Goal: Task Accomplishment & Management: Manage account settings

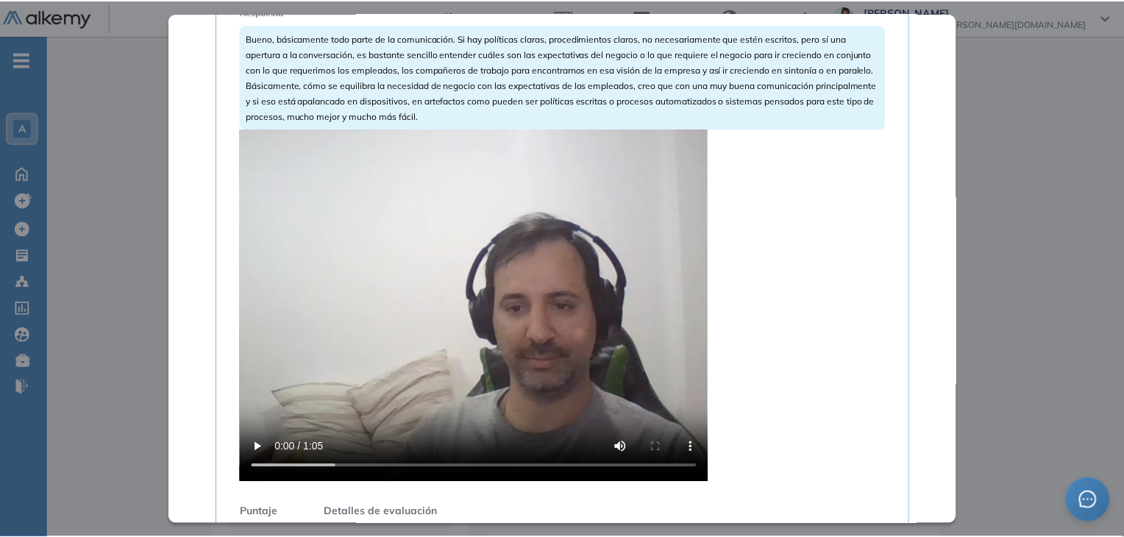
scroll to position [546, 0]
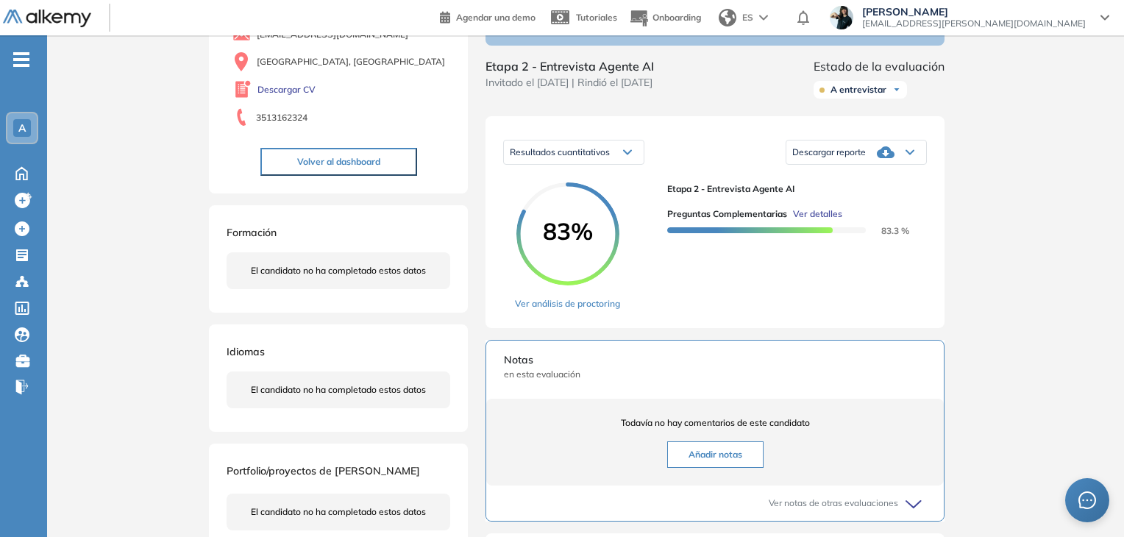
click at [142, 171] on div "Inicio Alkymetrics Evaluaciones Dashboard Candidato Preguntas complementarias P…" at bounding box center [585, 387] width 1077 height 999
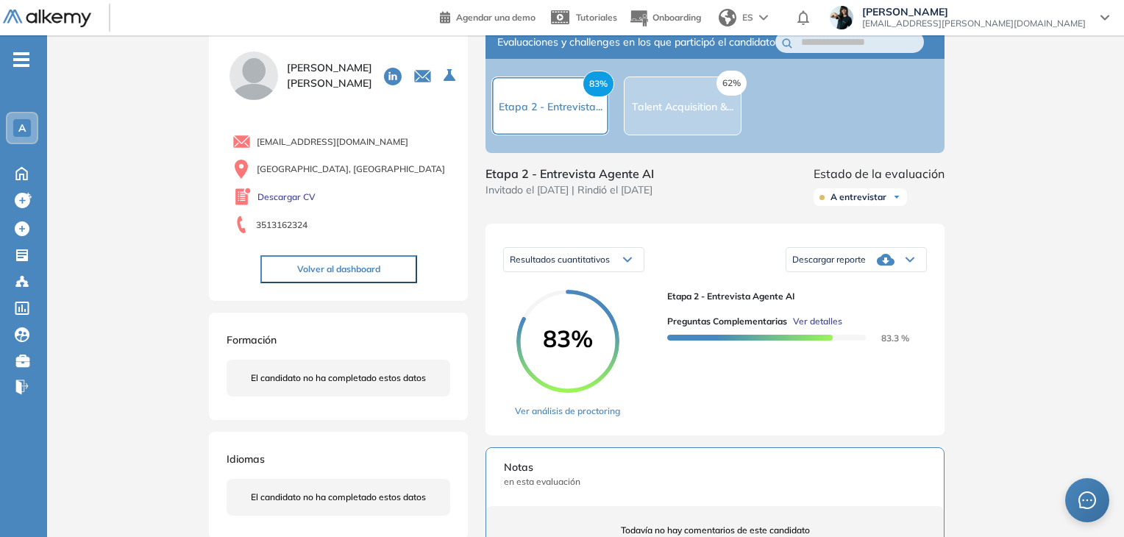
scroll to position [0, 0]
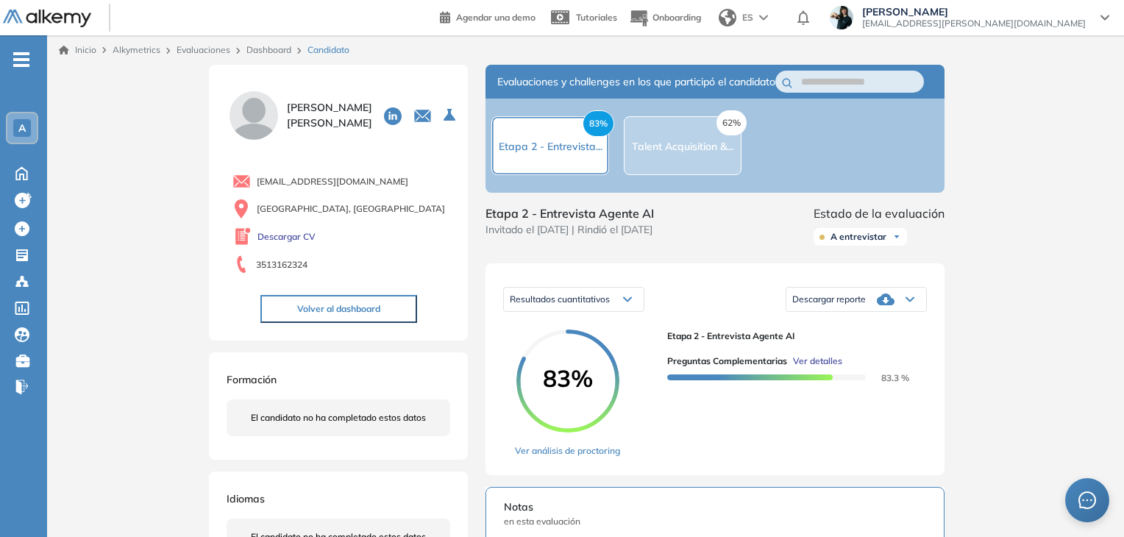
click at [218, 51] on link "Evaluaciones" at bounding box center [203, 49] width 54 height 11
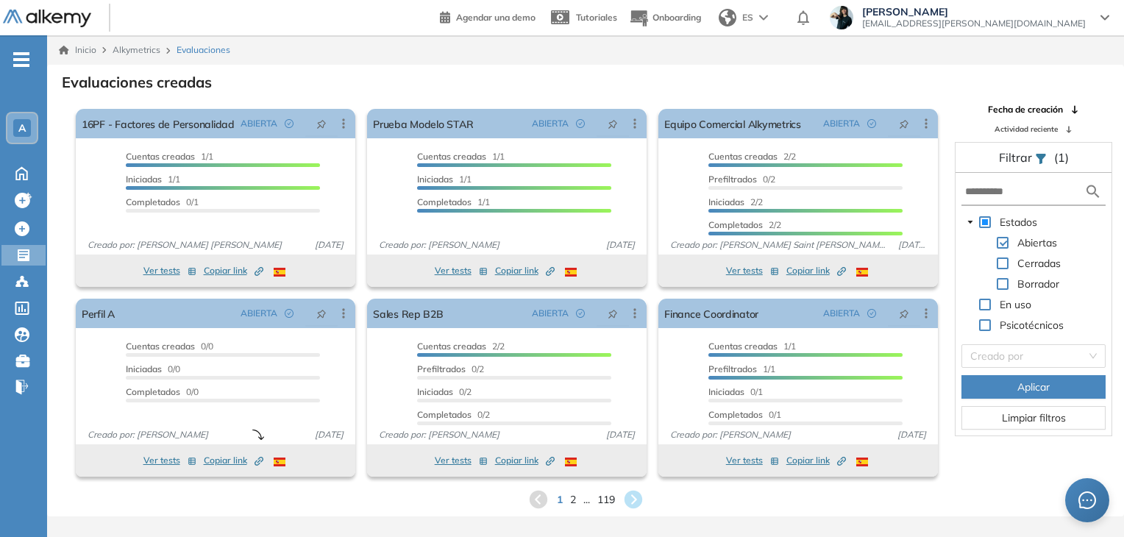
click at [1004, 265] on span at bounding box center [1002, 263] width 12 height 12
click at [1010, 191] on input "text" at bounding box center [1024, 191] width 119 height 15
type input "**"
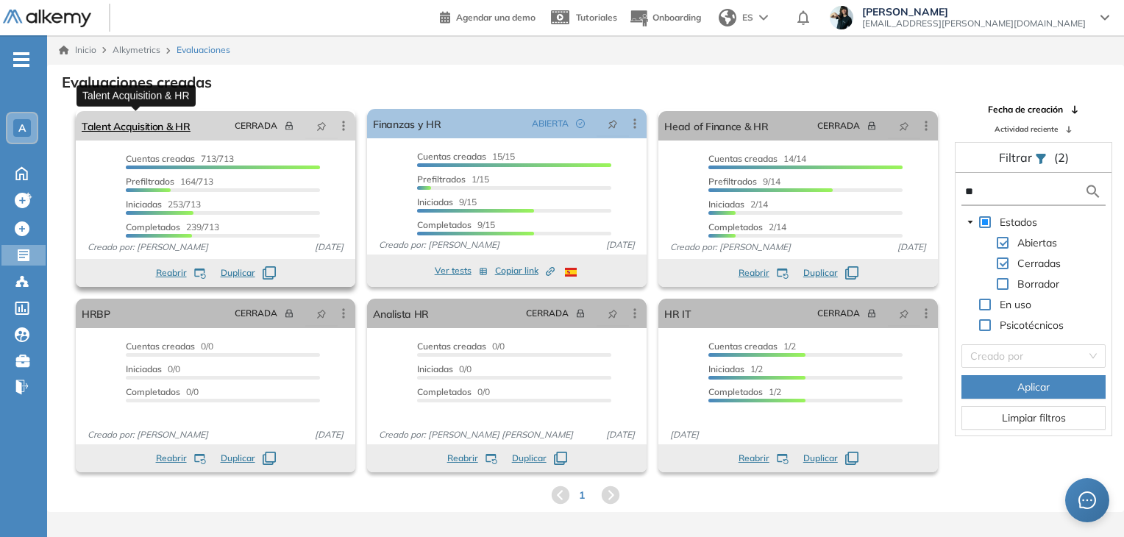
click at [150, 127] on link "Talent Acquisition & HR" at bounding box center [136, 125] width 109 height 29
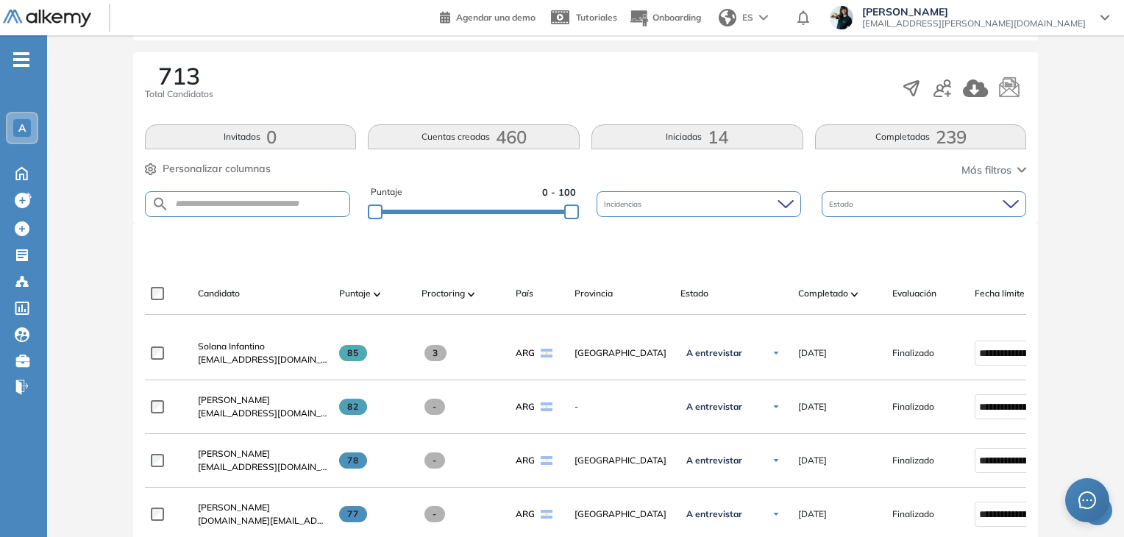
scroll to position [221, 0]
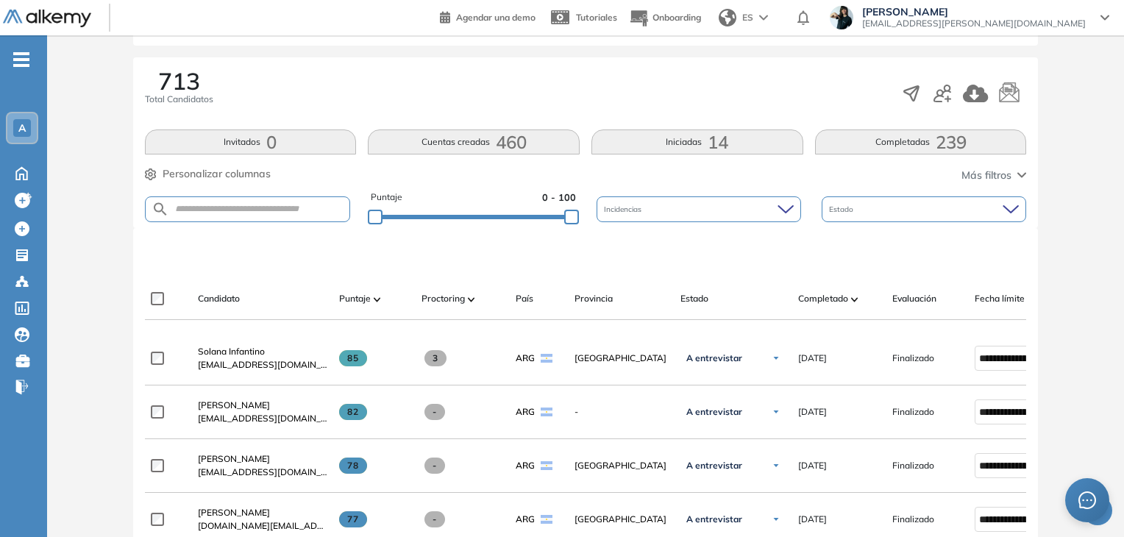
click at [862, 208] on div "Estado" at bounding box center [923, 209] width 204 height 26
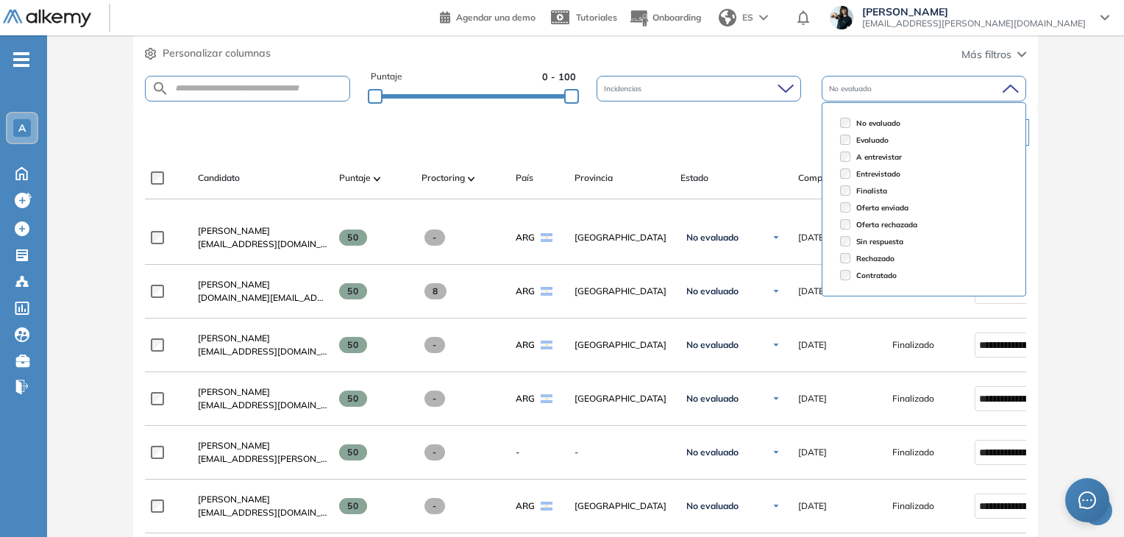
scroll to position [368, 0]
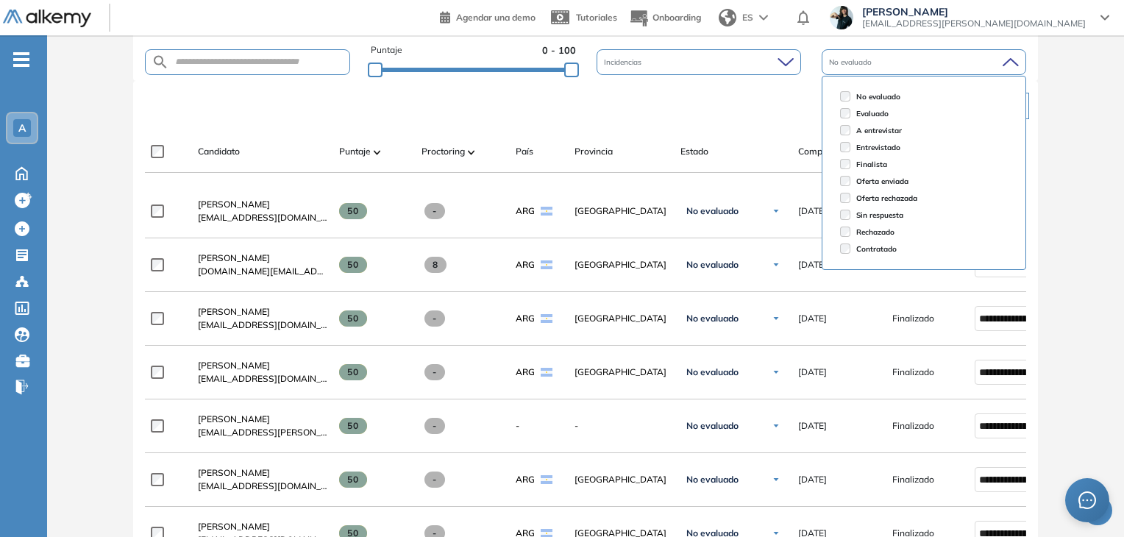
drag, startPoint x: 326, startPoint y: 121, endPoint x: 254, endPoint y: 126, distance: 73.0
click at [315, 121] on div "Limpiar filtros" at bounding box center [589, 106] width 882 height 44
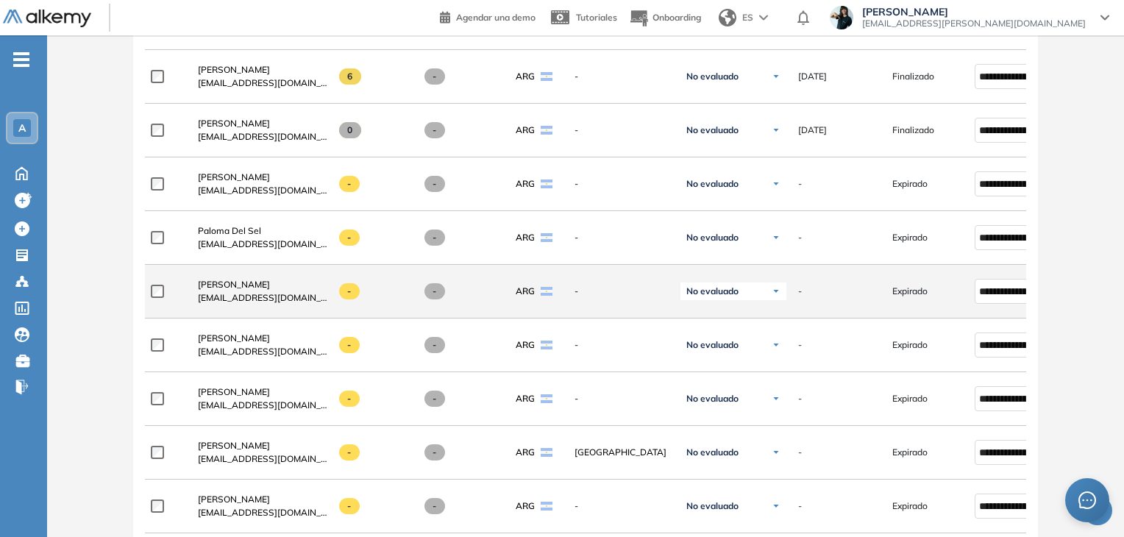
scroll to position [5427, 0]
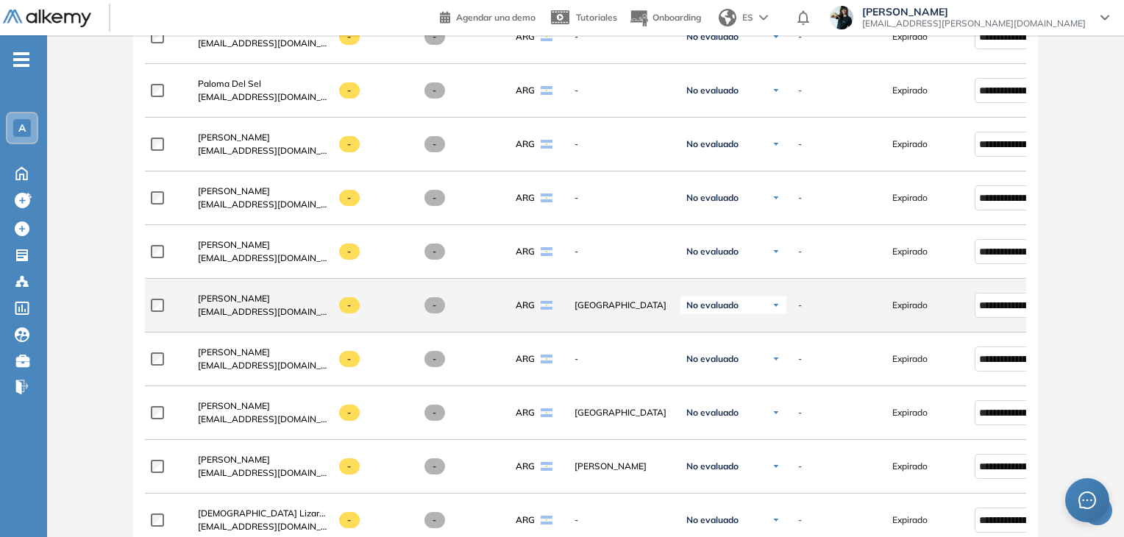
click at [157, 302] on div at bounding box center [168, 305] width 35 height 37
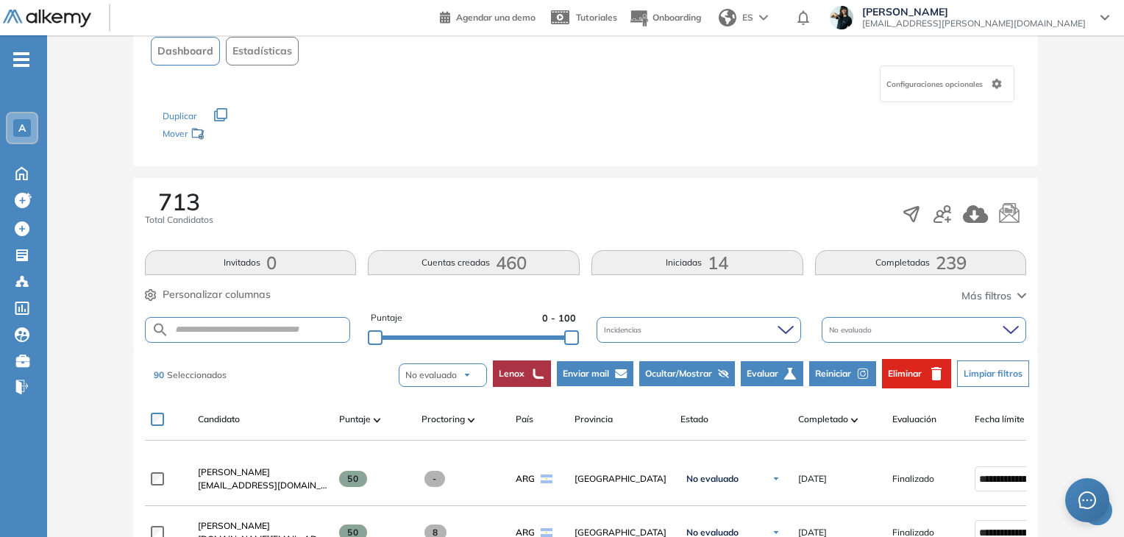
scroll to position [221, 0]
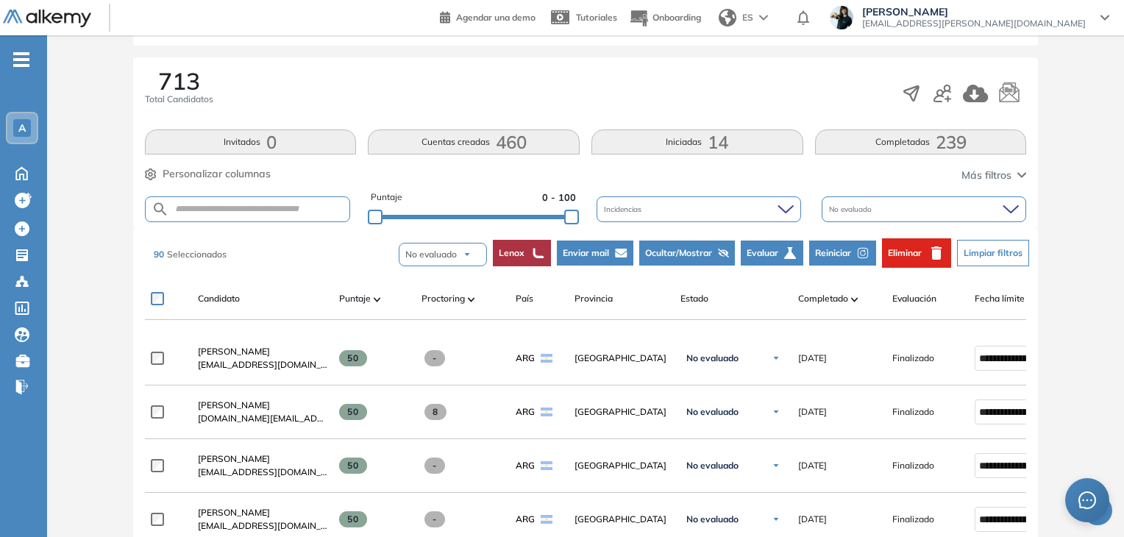
click at [602, 254] on span "Enviar mail" at bounding box center [586, 252] width 46 height 13
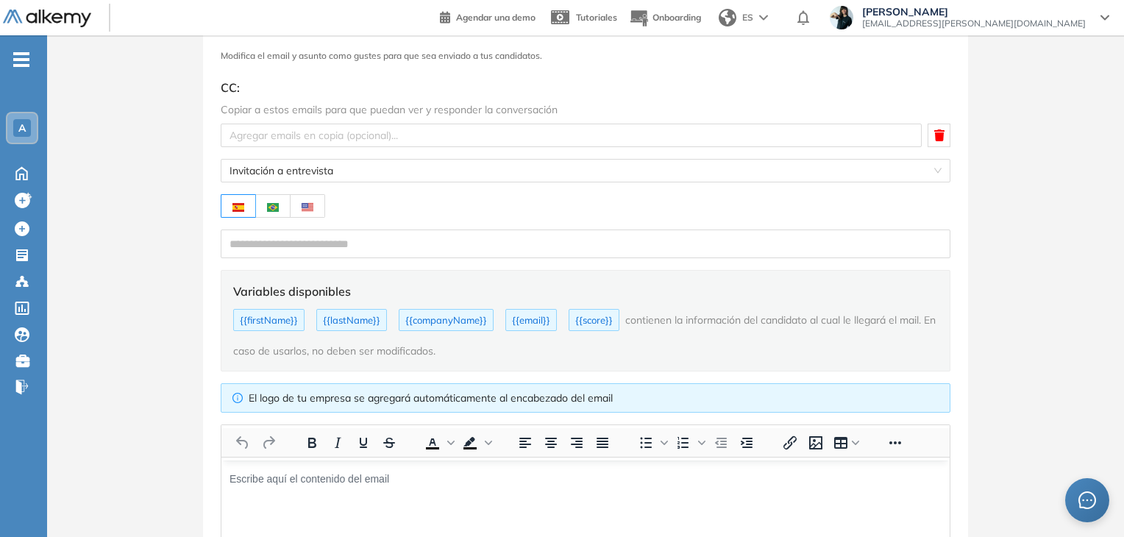
scroll to position [0, 0]
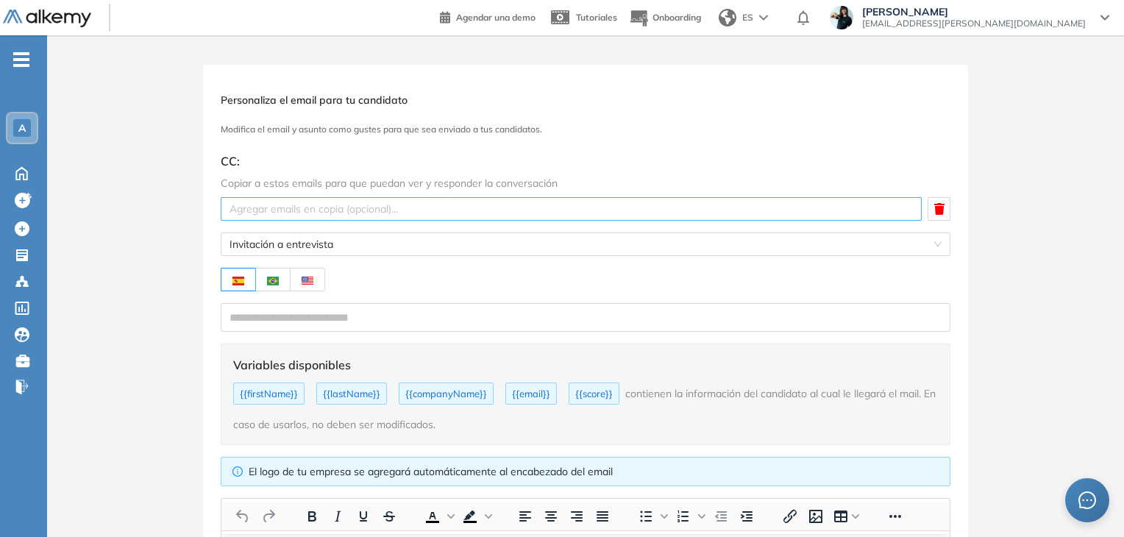
click at [329, 208] on div at bounding box center [570, 209] width 693 height 18
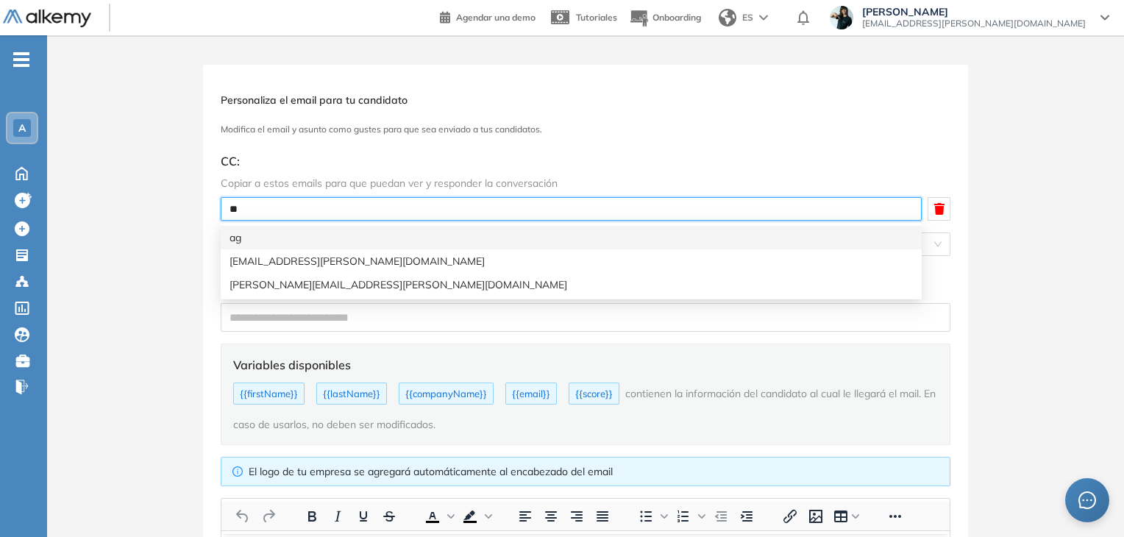
type input "*"
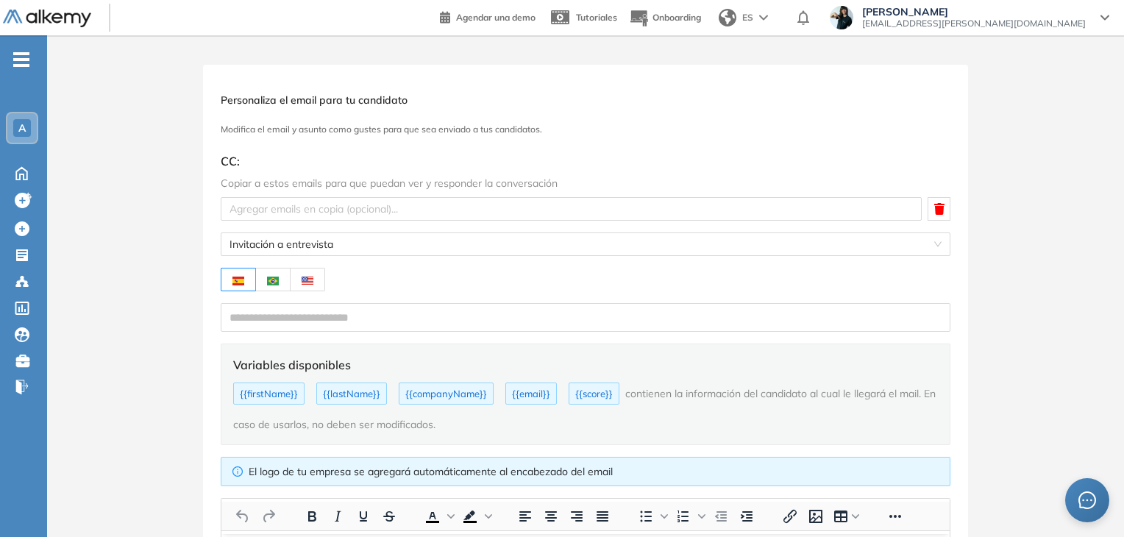
click at [248, 126] on h3 "Modifica el email y asunto como gustes para que sea enviado a tus candidatos." at bounding box center [585, 129] width 729 height 10
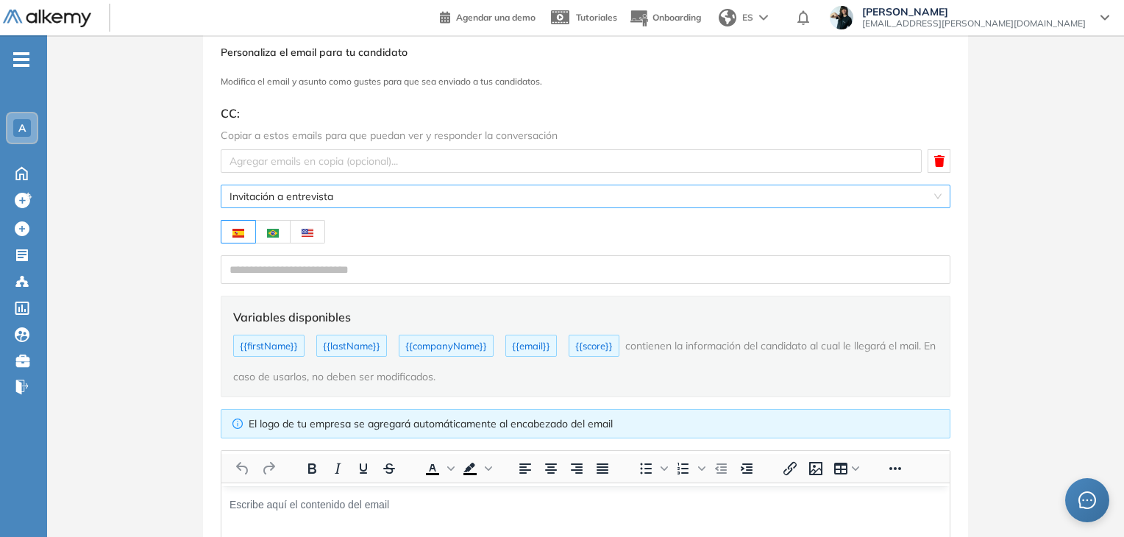
scroll to position [74, 0]
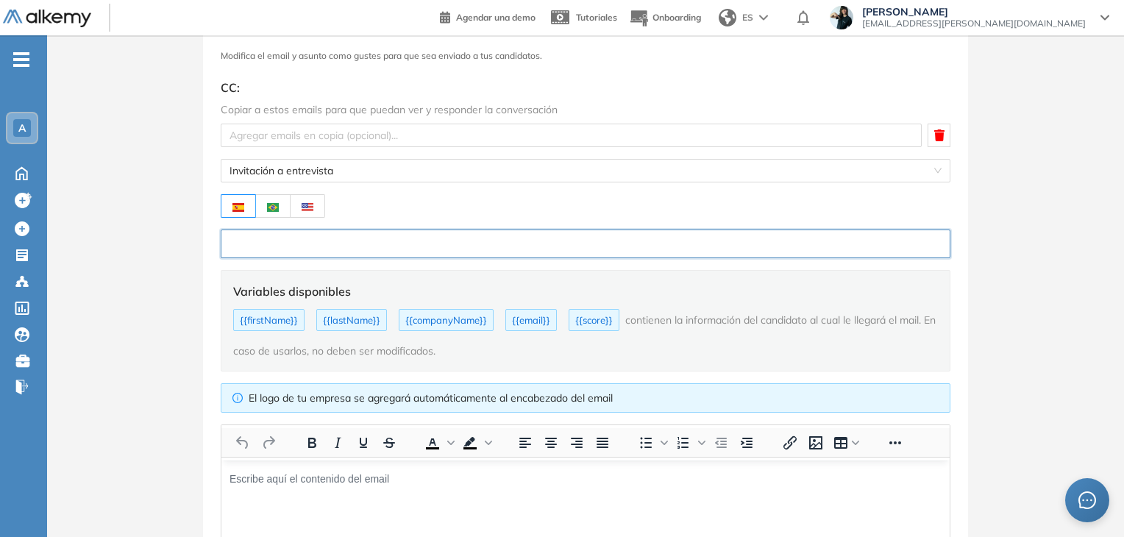
click at [328, 246] on input "text" at bounding box center [585, 243] width 729 height 29
click at [376, 168] on span "Invitación a entrevista" at bounding box center [585, 171] width 712 height 22
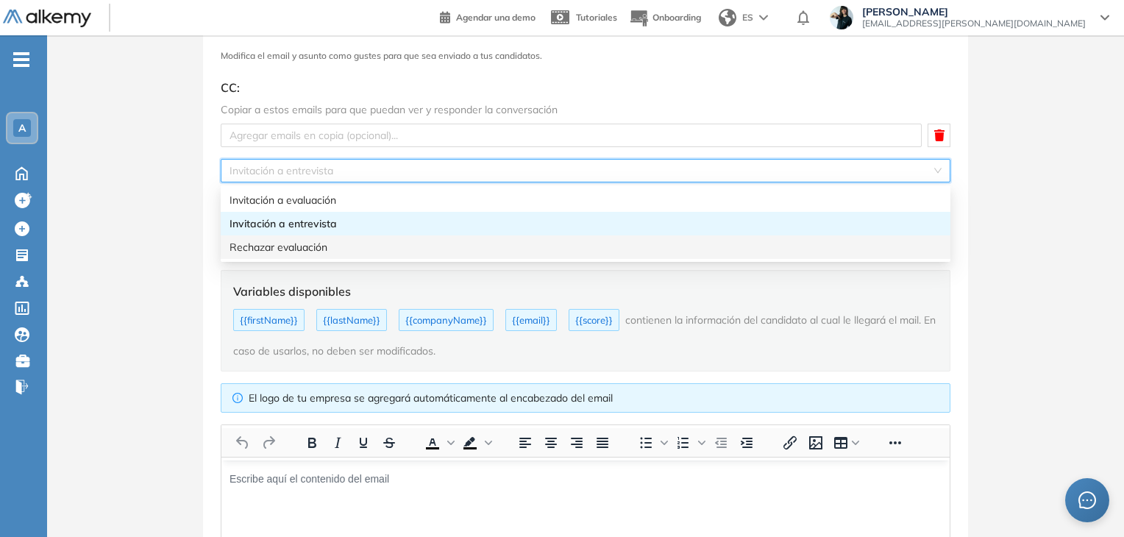
click at [318, 246] on div "Rechazar evaluación" at bounding box center [585, 247] width 712 height 16
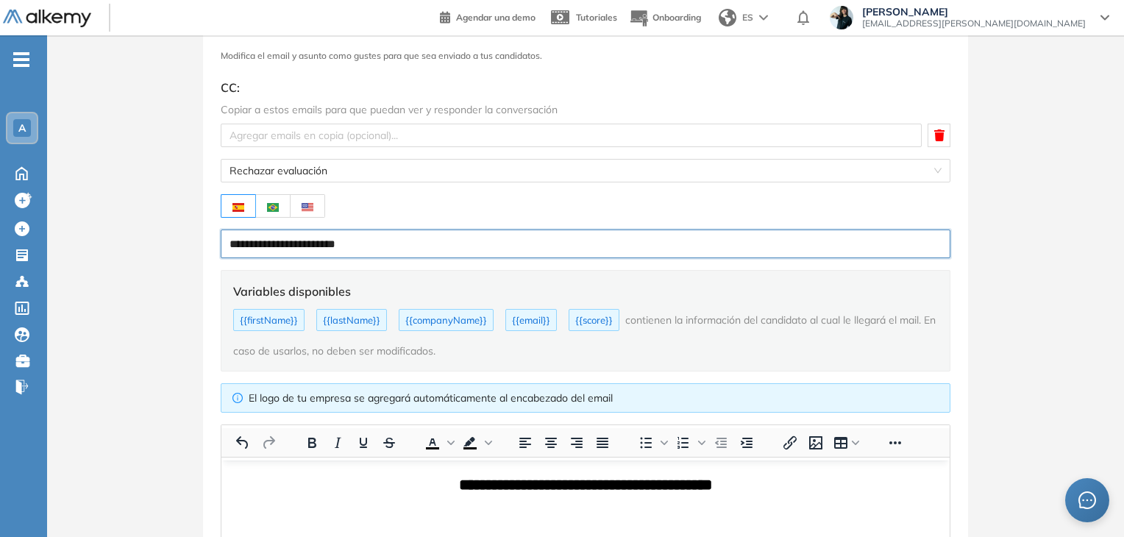
click at [383, 241] on input "**********" at bounding box center [585, 243] width 729 height 29
type input "**********"
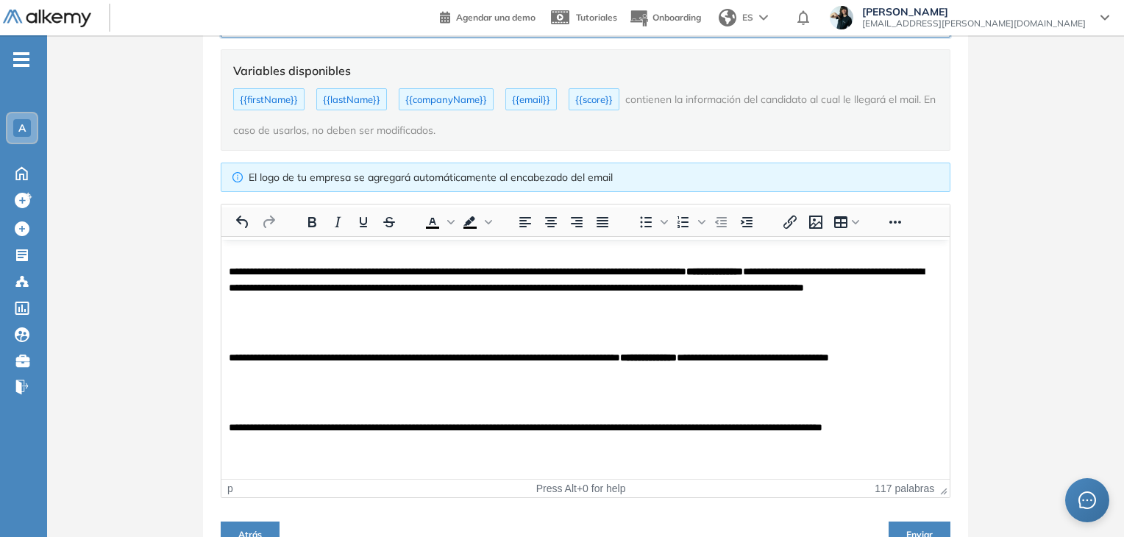
scroll to position [147, 0]
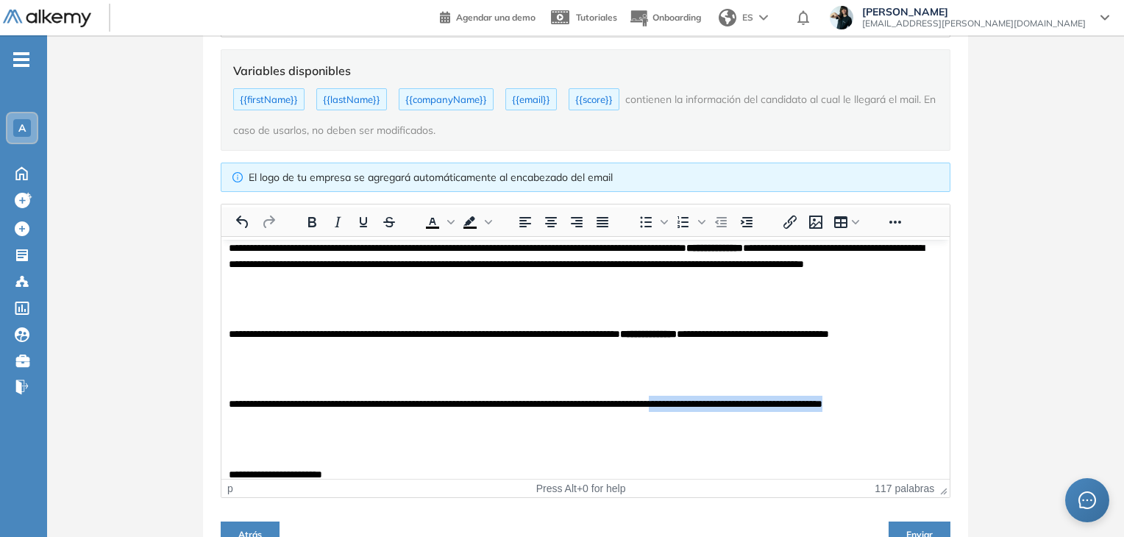
drag, startPoint x: 740, startPoint y: 402, endPoint x: 739, endPoint y: 426, distance: 23.6
click at [739, 426] on p "**********" at bounding box center [580, 411] width 702 height 33
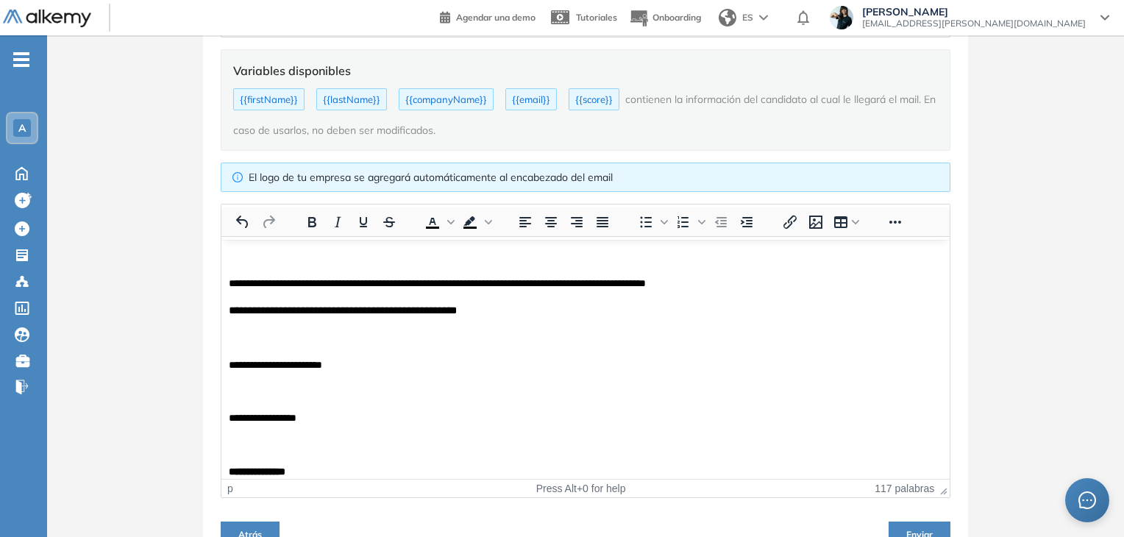
scroll to position [279, 0]
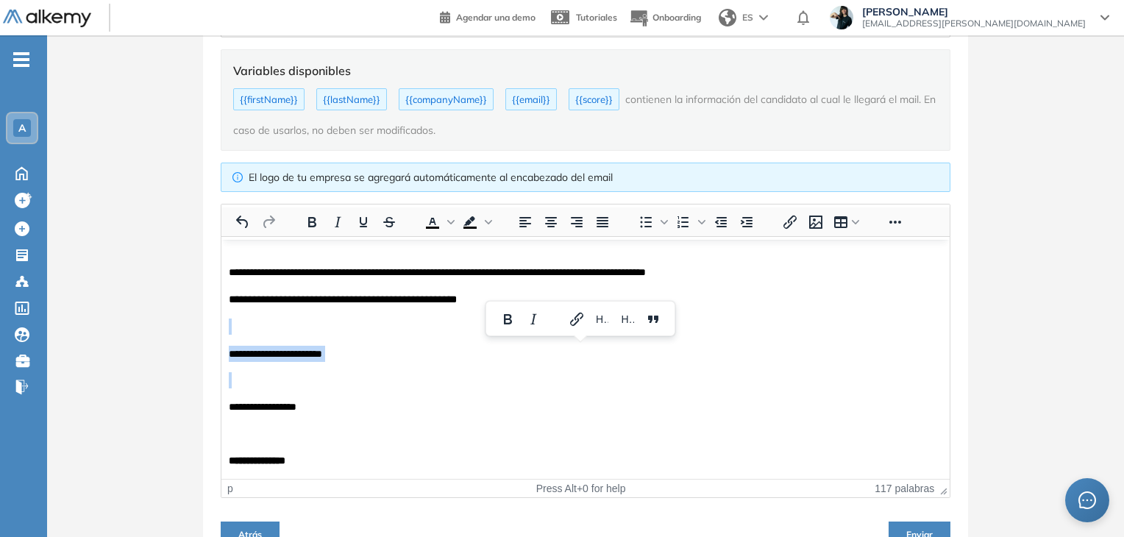
drag, startPoint x: 237, startPoint y: 376, endPoint x: 423, endPoint y: 570, distance: 268.9
click at [221, 332] on html "**********" at bounding box center [585, 219] width 728 height 518
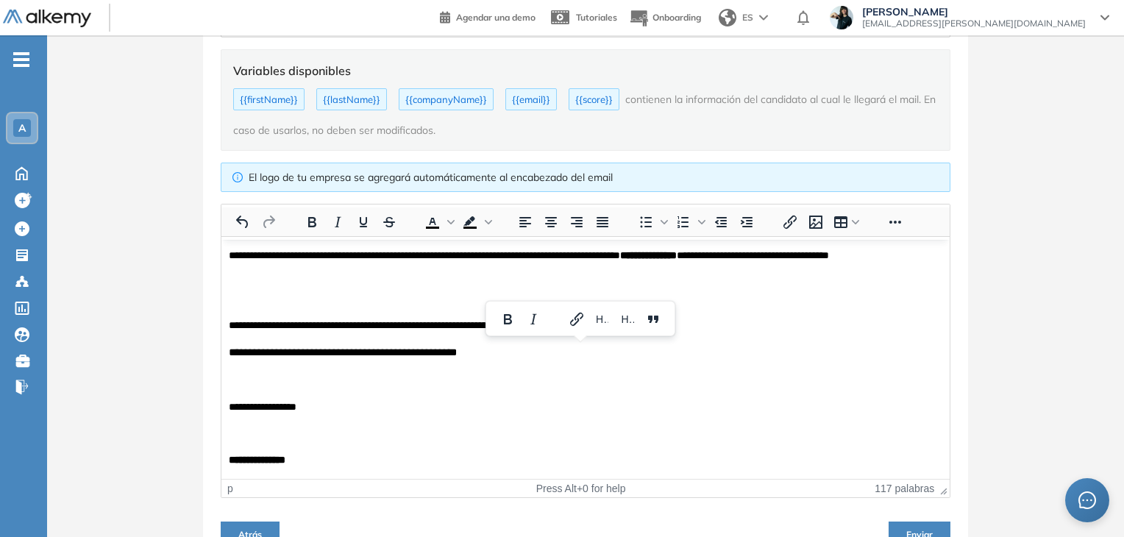
scroll to position [225, 0]
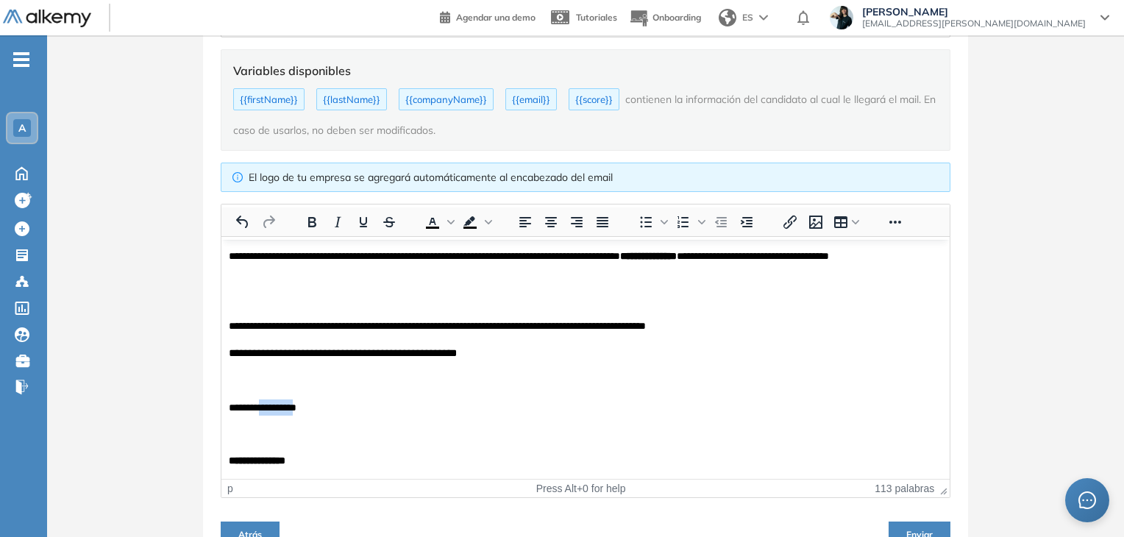
drag, startPoint x: 308, startPoint y: 407, endPoint x: 268, endPoint y: 405, distance: 39.8
click at [268, 405] on p "**********" at bounding box center [580, 407] width 702 height 16
drag, startPoint x: 362, startPoint y: 324, endPoint x: 384, endPoint y: 325, distance: 22.1
click at [384, 325] on p "**********" at bounding box center [580, 325] width 702 height 16
click at [738, 332] on p "**********" at bounding box center [580, 325] width 702 height 16
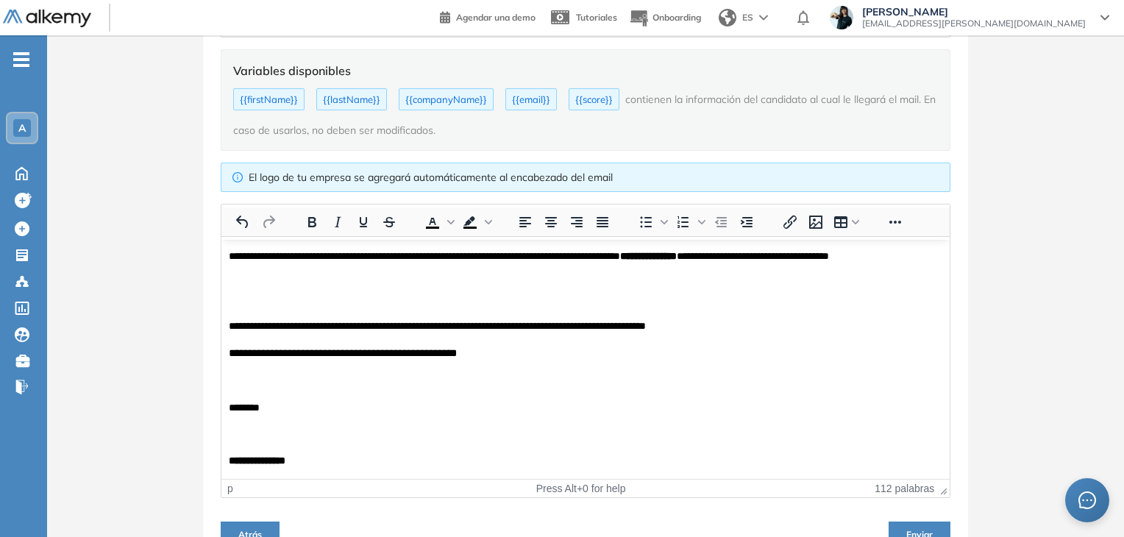
scroll to position [241, 0]
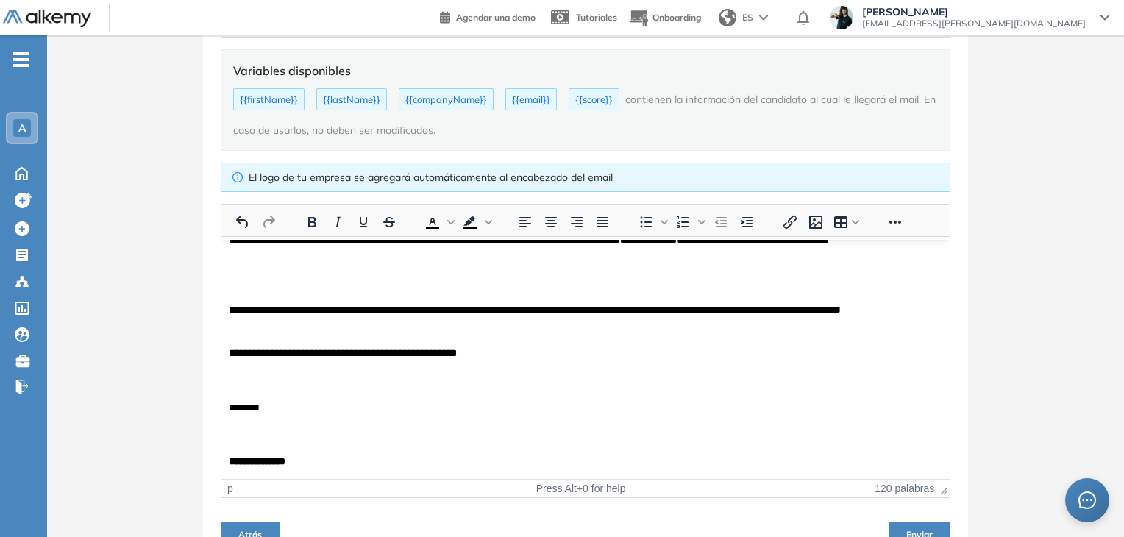
drag, startPoint x: 739, startPoint y: 310, endPoint x: 741, endPoint y: 324, distance: 14.9
click at [740, 313] on p "**********" at bounding box center [580, 317] width 702 height 33
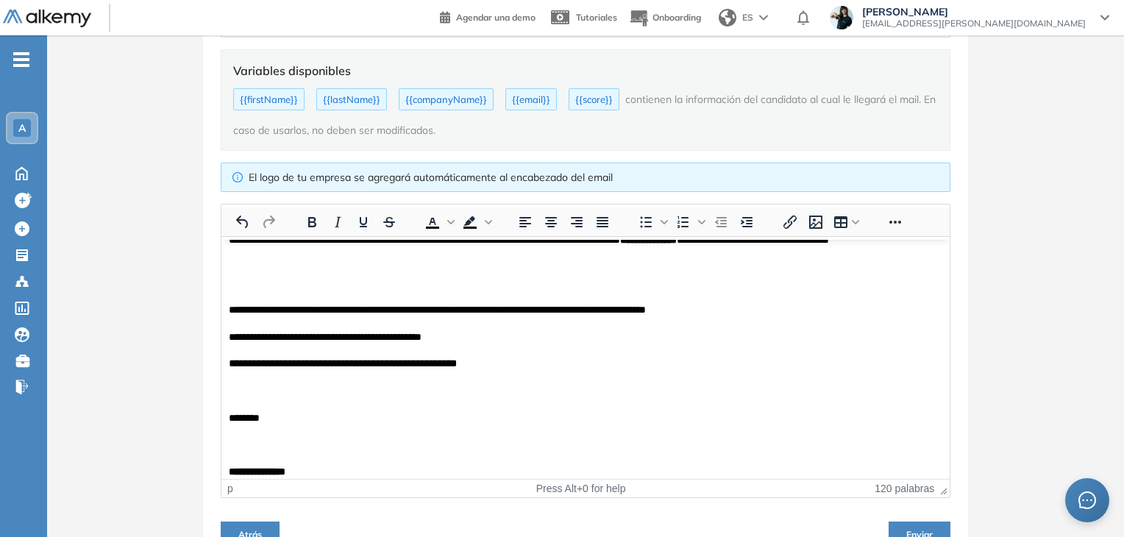
scroll to position [252, 0]
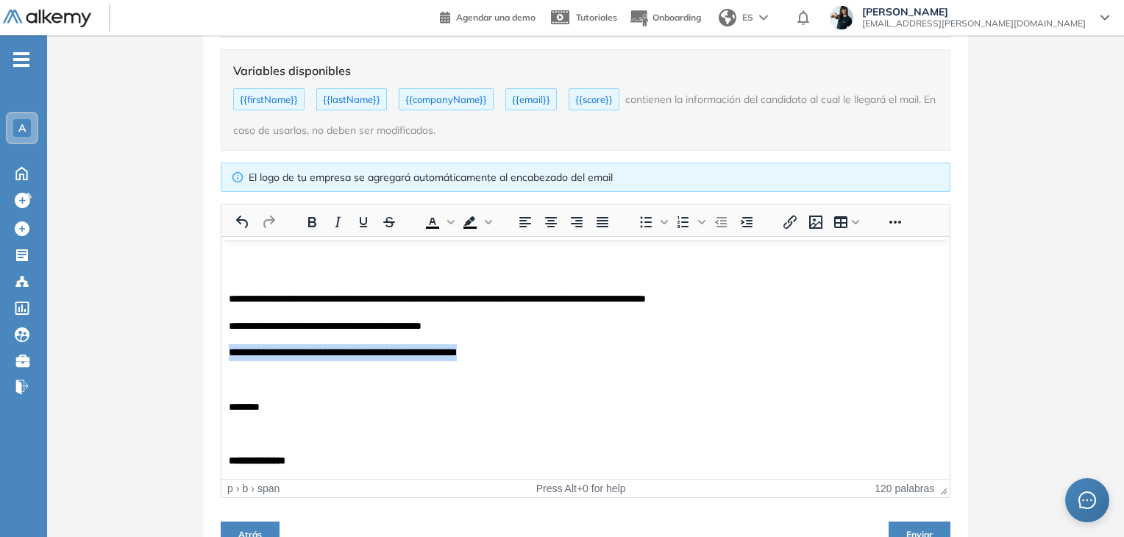
drag, startPoint x: 515, startPoint y: 349, endPoint x: 229, endPoint y: 349, distance: 286.8
click at [229, 349] on p "**********" at bounding box center [580, 351] width 702 height 17
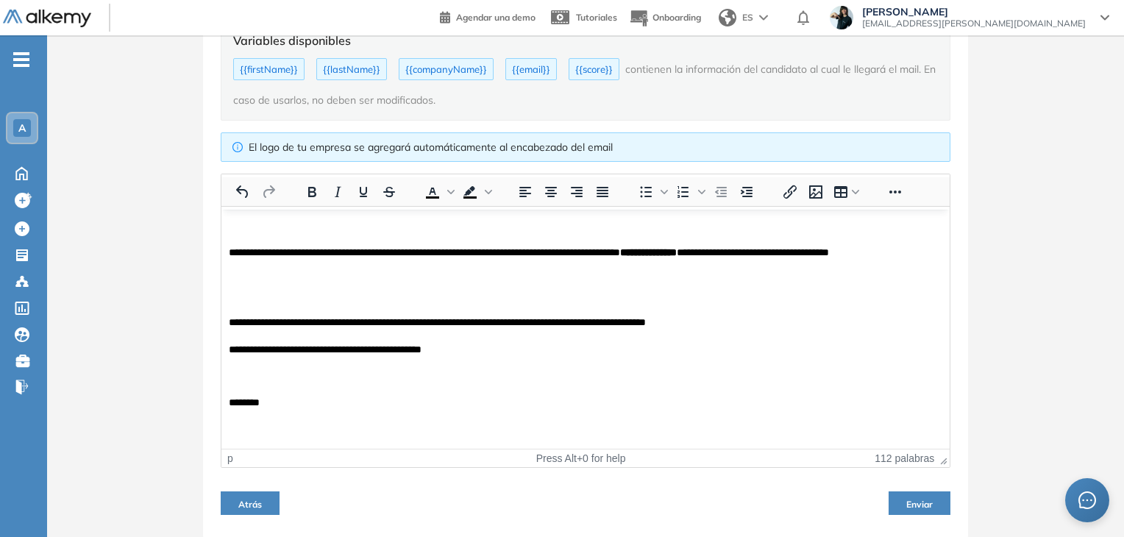
scroll to position [224, 0]
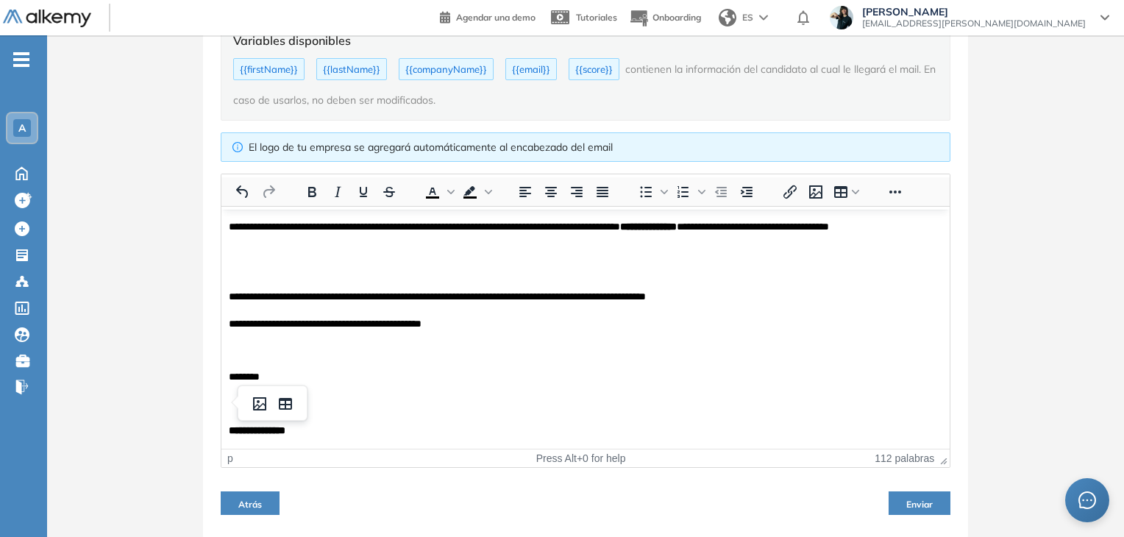
click at [265, 407] on p "Área de texto enriquecido. Pulse ALT-0 para abrir la ayuda." at bounding box center [585, 403] width 713 height 16
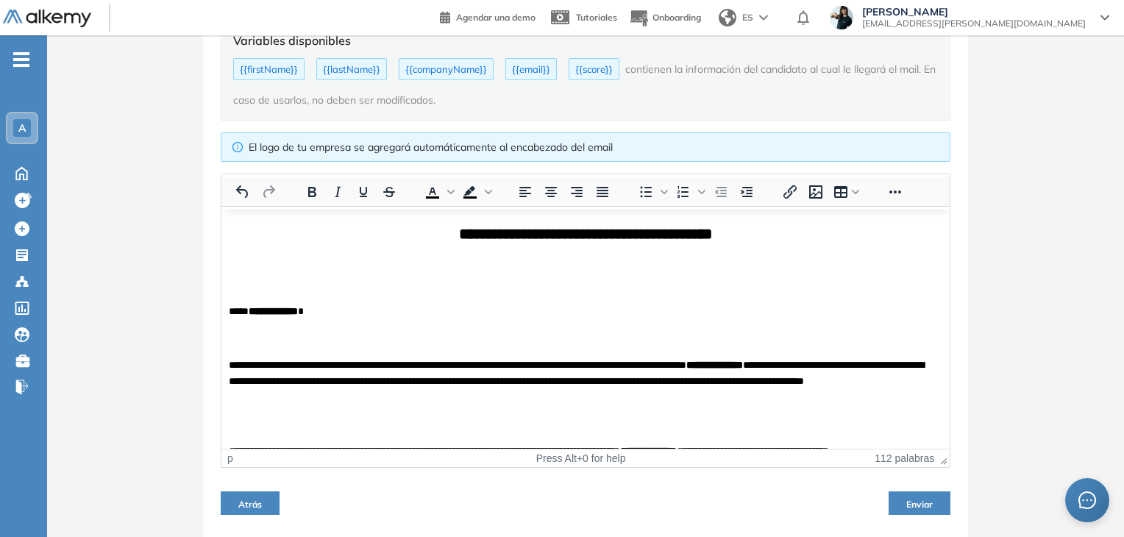
scroll to position [0, 0]
click at [269, 277] on p "Área de texto enriquecido. Pulse ALT-0 para abrir la ayuda." at bounding box center [585, 275] width 713 height 33
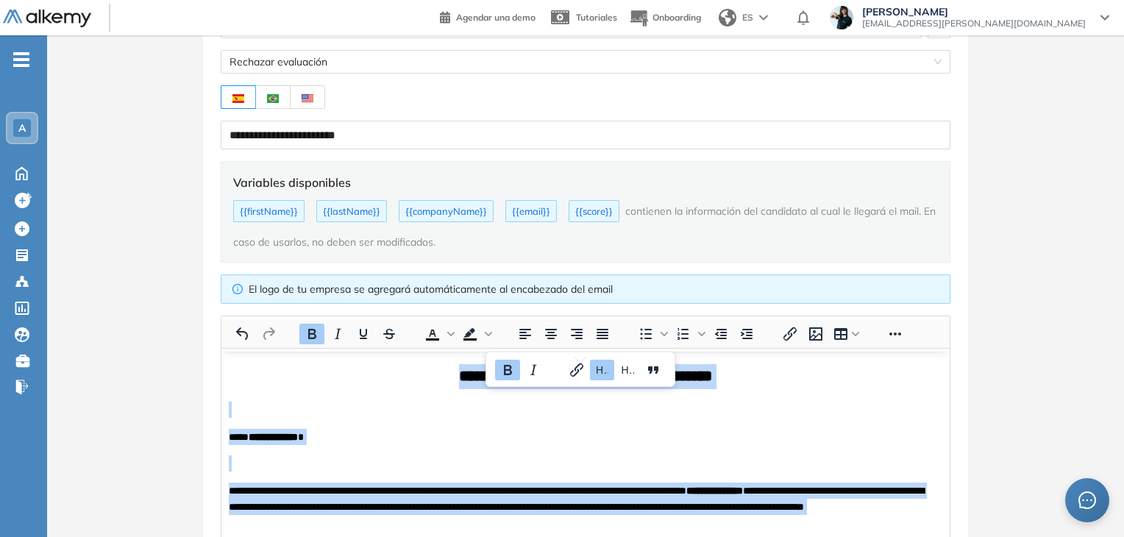
scroll to position [221, 0]
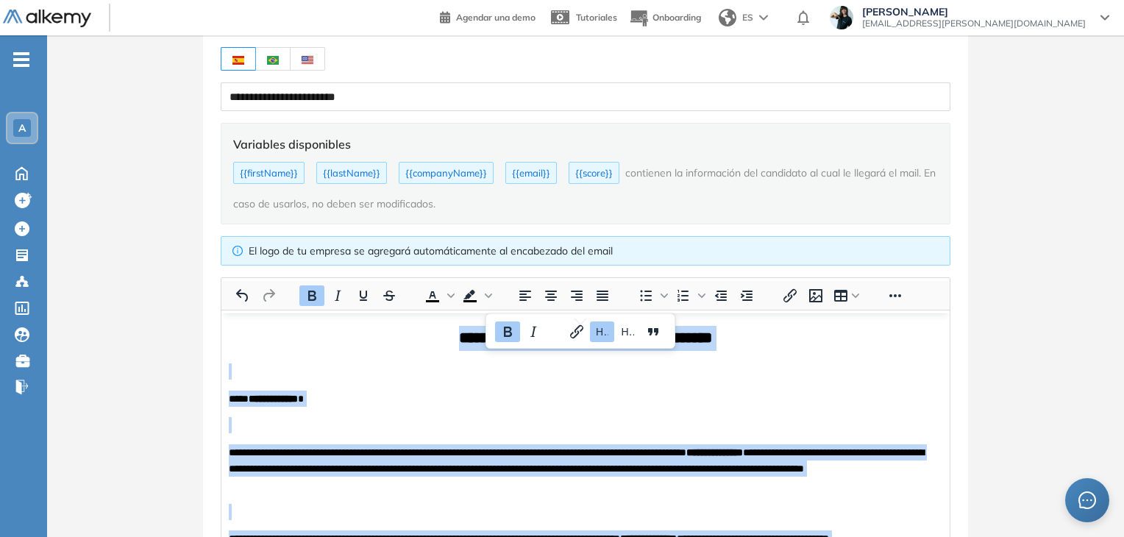
drag, startPoint x: 322, startPoint y: 532, endPoint x: 241, endPoint y: 119, distance: 421.1
click at [241, 340] on body "**********" at bounding box center [585, 523] width 713 height 397
copy body "**********"
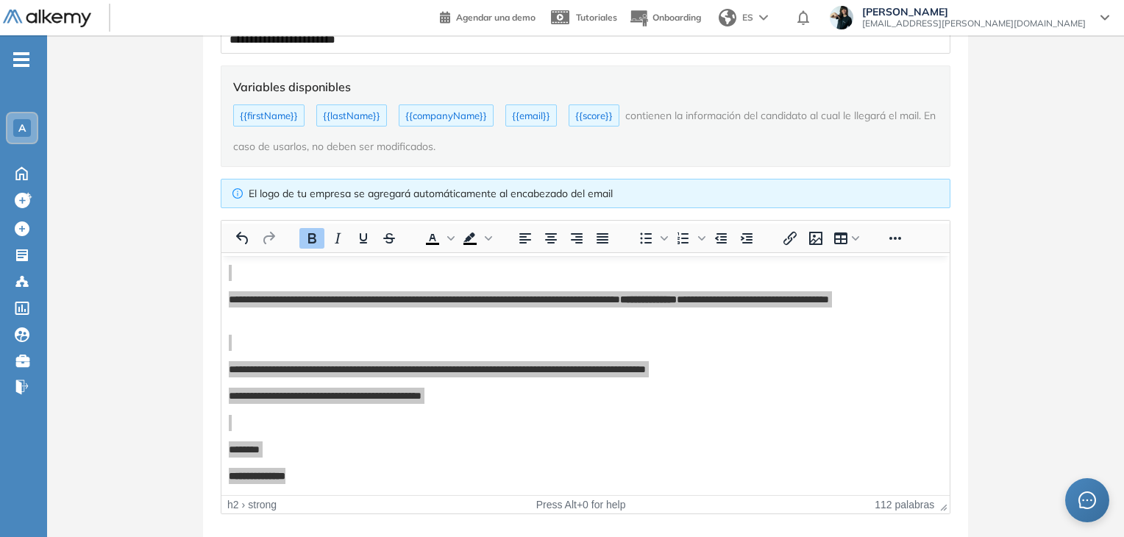
scroll to position [324, 0]
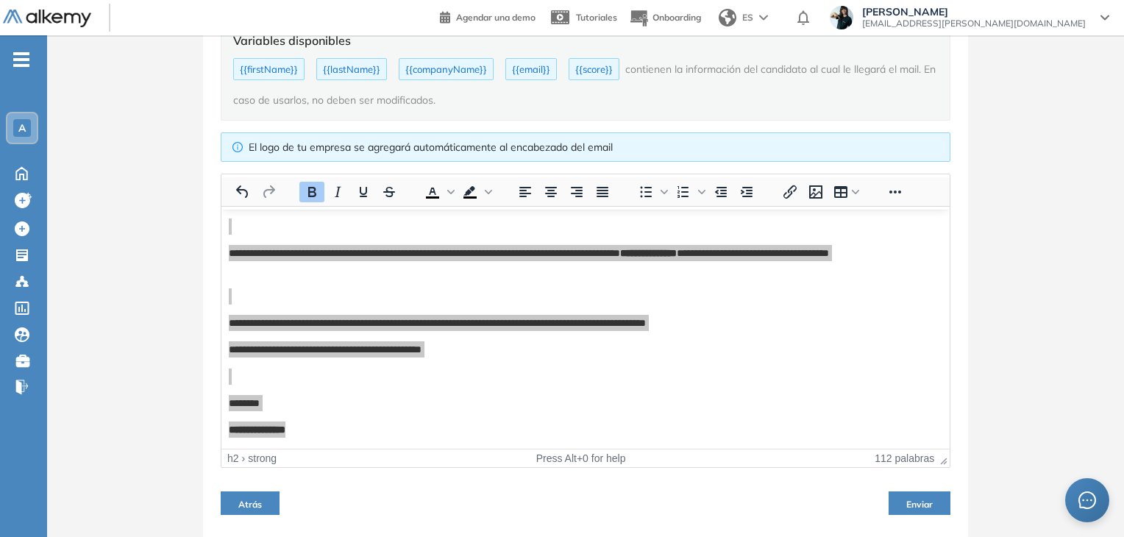
click at [932, 503] on button "Enviar" at bounding box center [919, 503] width 62 height 24
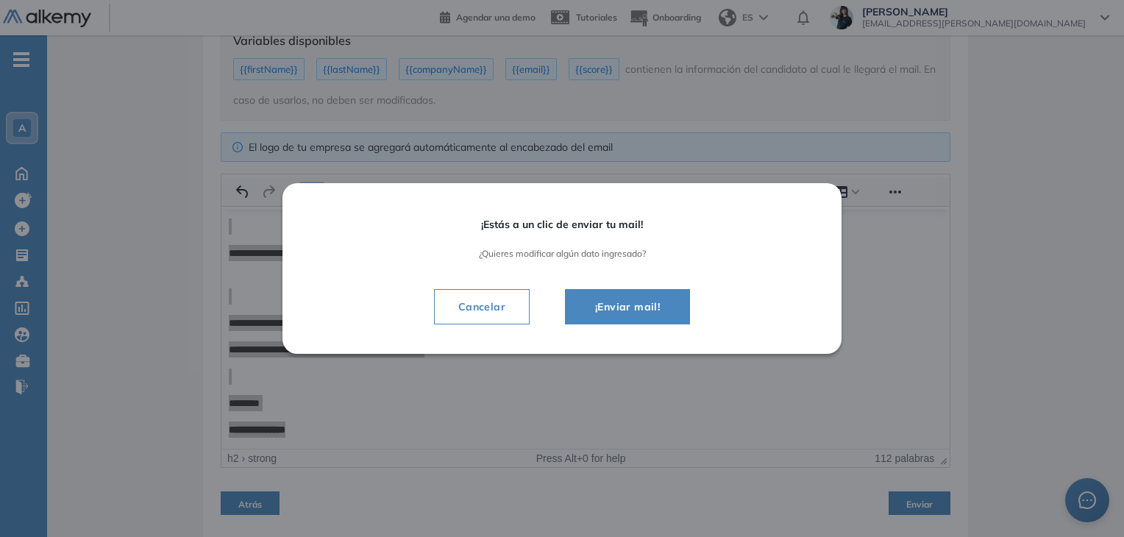
click at [613, 313] on span "¡Enviar mail!" at bounding box center [627, 307] width 88 height 18
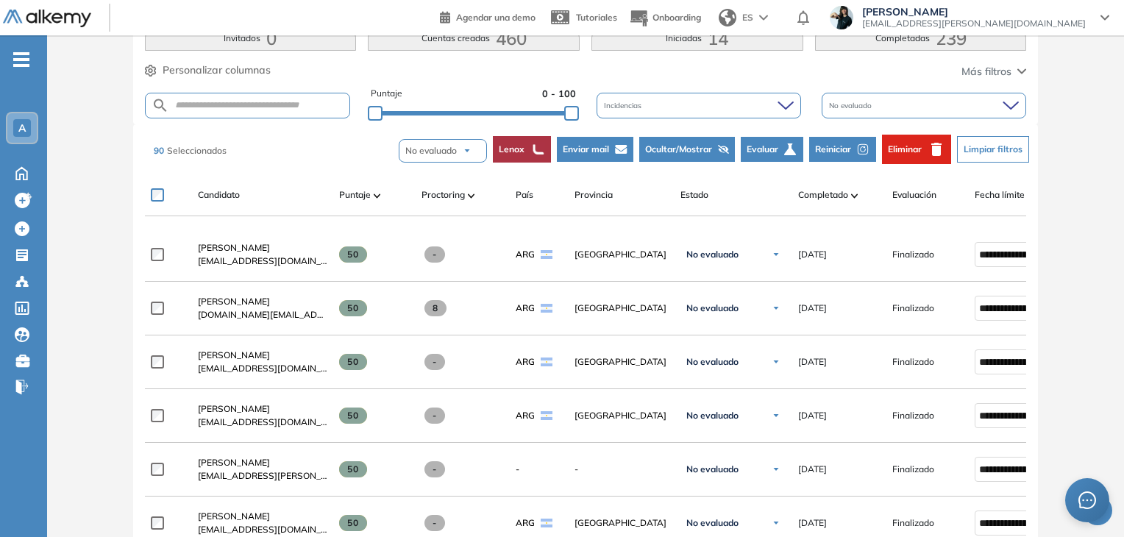
click at [474, 151] on button "No evaluado" at bounding box center [443, 151] width 88 height 24
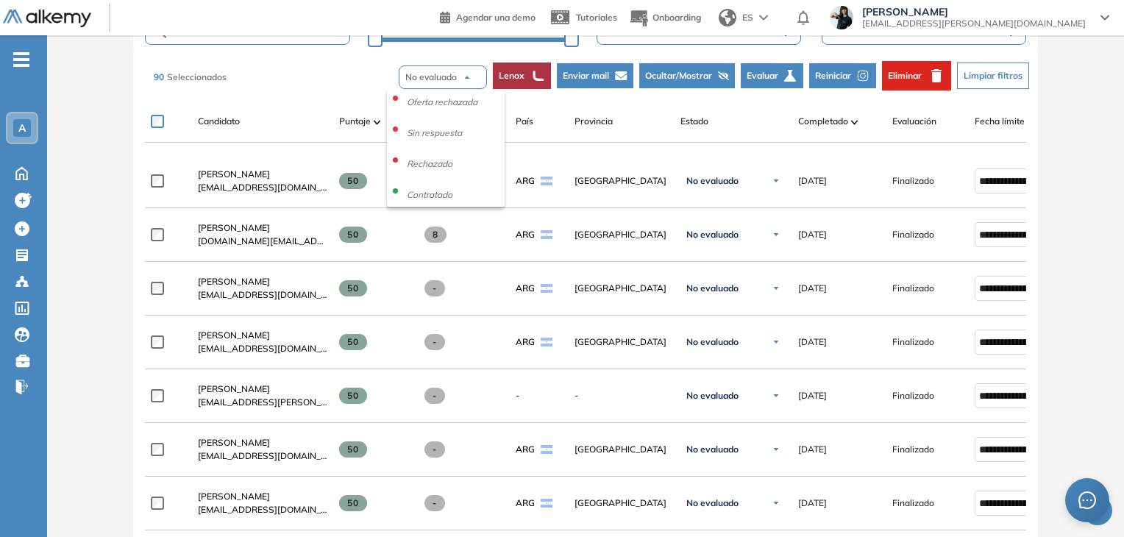
scroll to position [203, 0]
click at [427, 151] on li "Rechazado" at bounding box center [429, 154] width 51 height 19
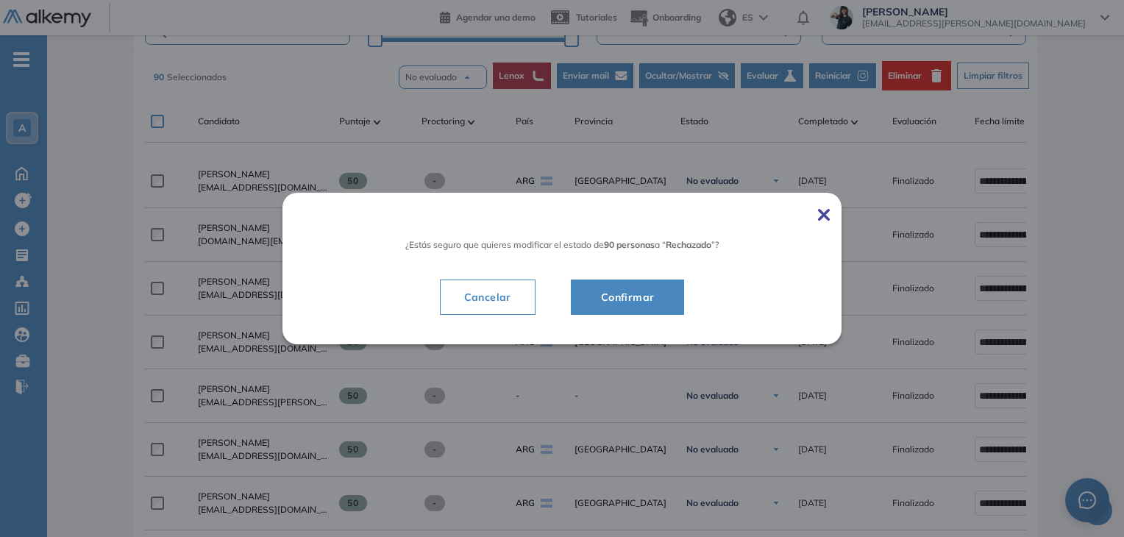
click at [647, 298] on span "Confirmar" at bounding box center [627, 297] width 77 height 18
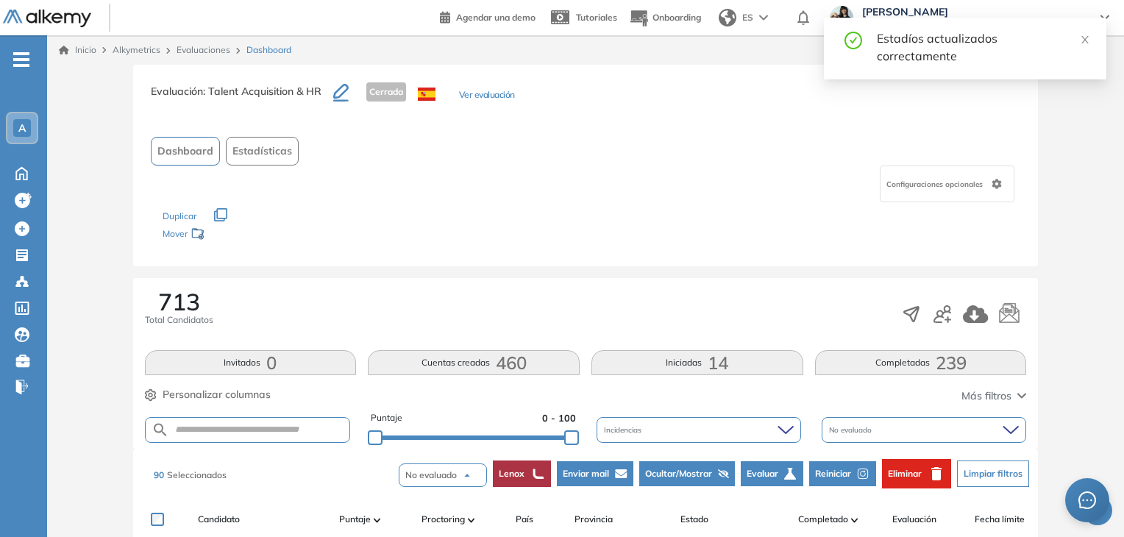
scroll to position [0, 0]
click at [190, 48] on link "Evaluaciones" at bounding box center [203, 49] width 54 height 11
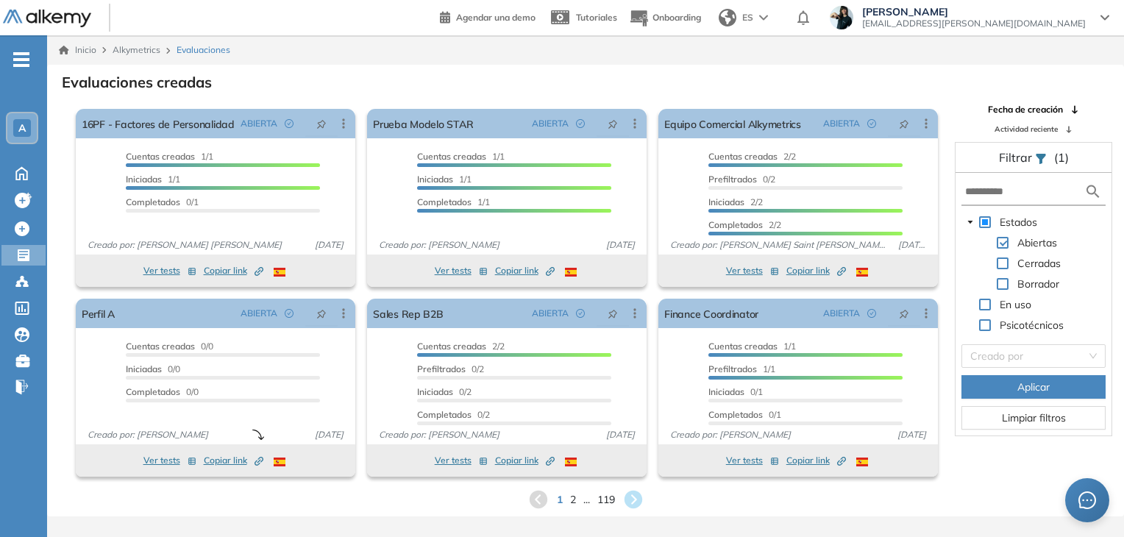
click at [1003, 261] on span at bounding box center [1002, 263] width 12 height 12
click at [1002, 193] on input "text" at bounding box center [1024, 191] width 119 height 15
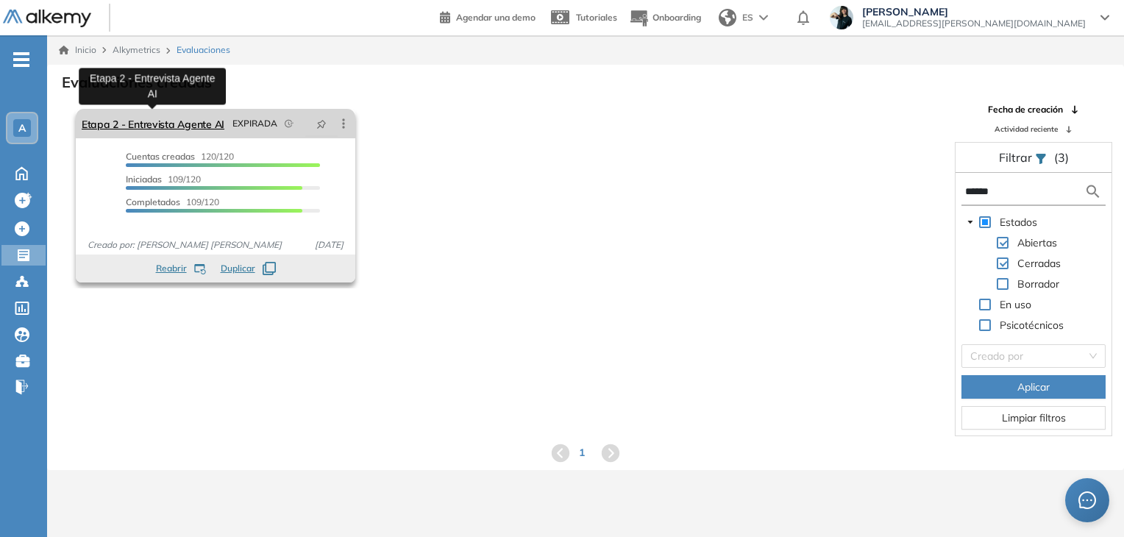
type input "*****"
click at [168, 118] on link "Etapa 2 - Entrevista Agente AI" at bounding box center [153, 123] width 143 height 29
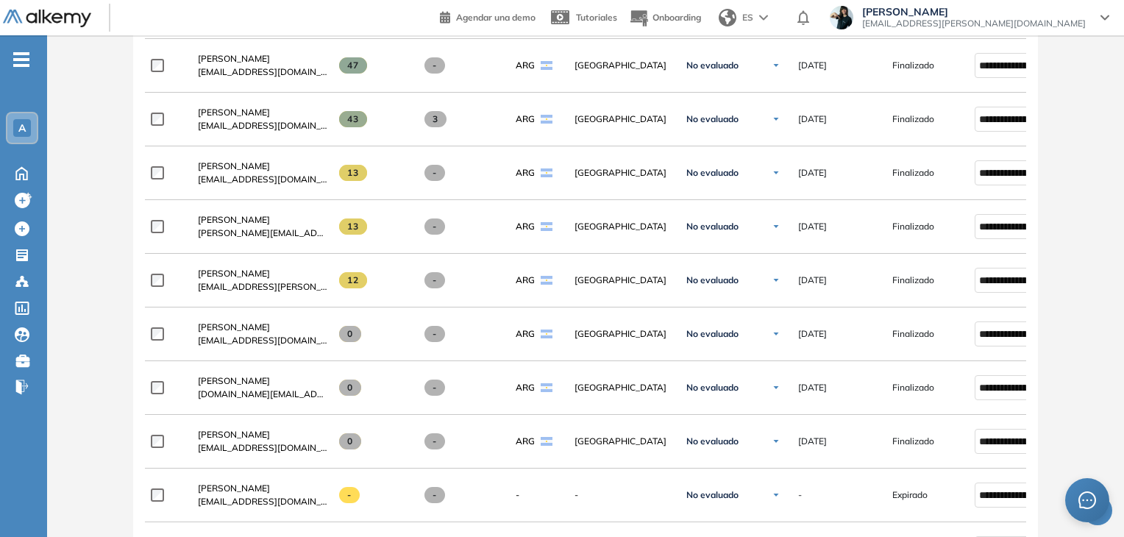
scroll to position [5739, 0]
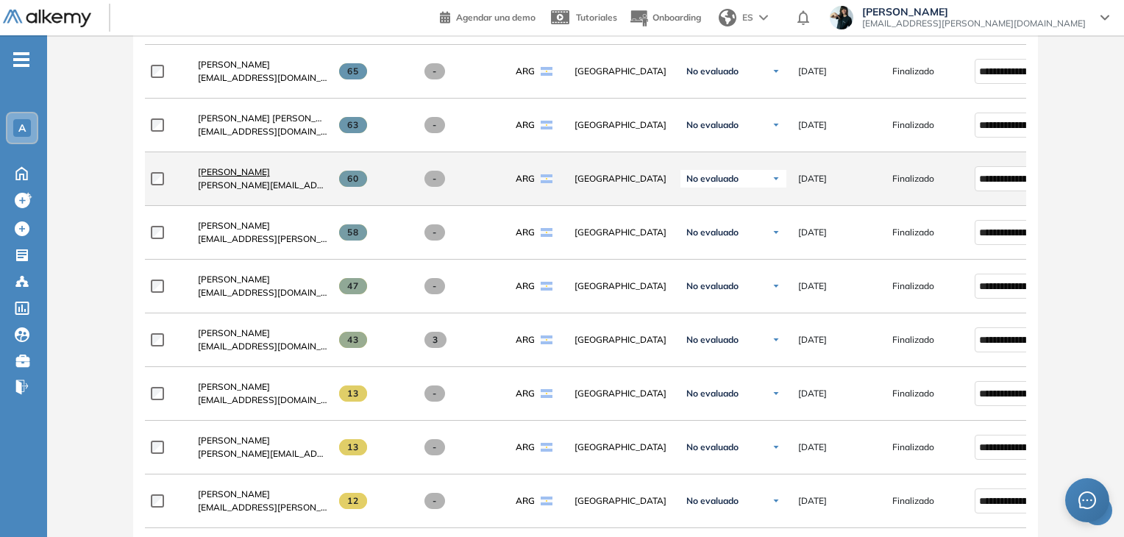
click at [232, 166] on span "[PERSON_NAME]" at bounding box center [234, 171] width 72 height 11
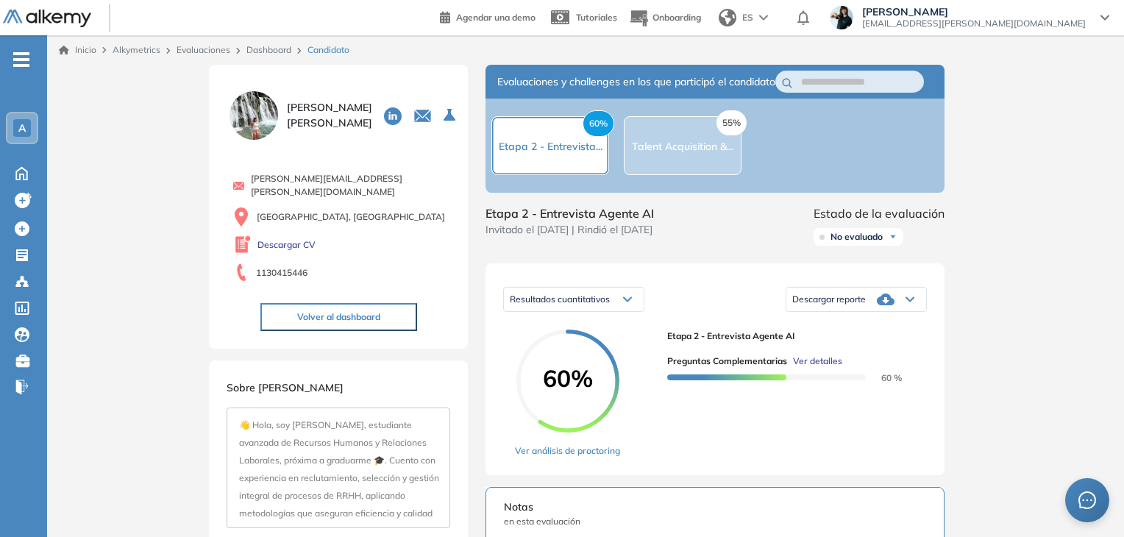
click at [822, 368] on span "Ver detalles" at bounding box center [817, 360] width 49 height 13
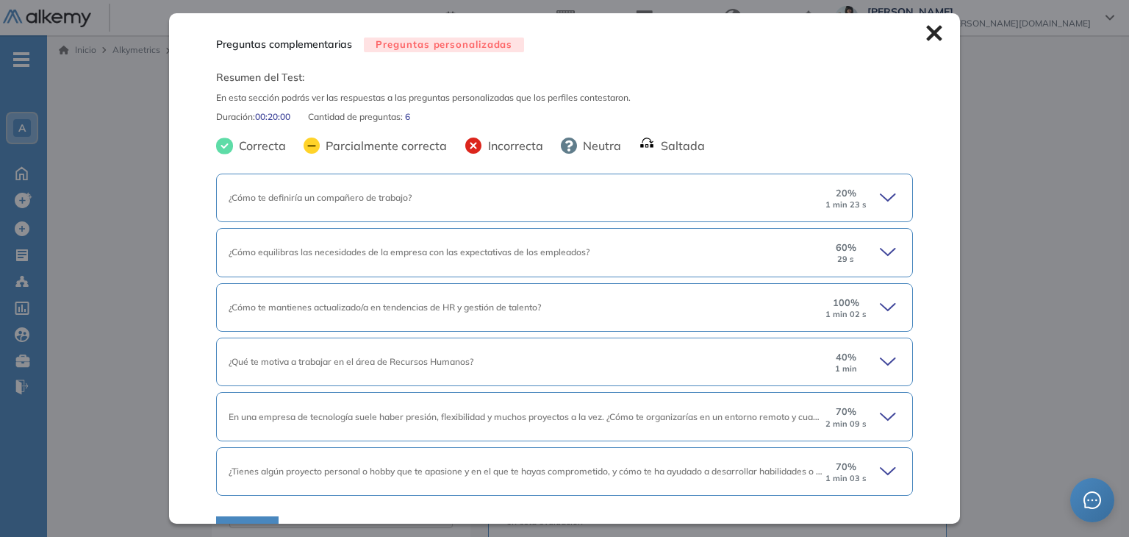
click at [880, 195] on icon at bounding box center [890, 198] width 21 height 21
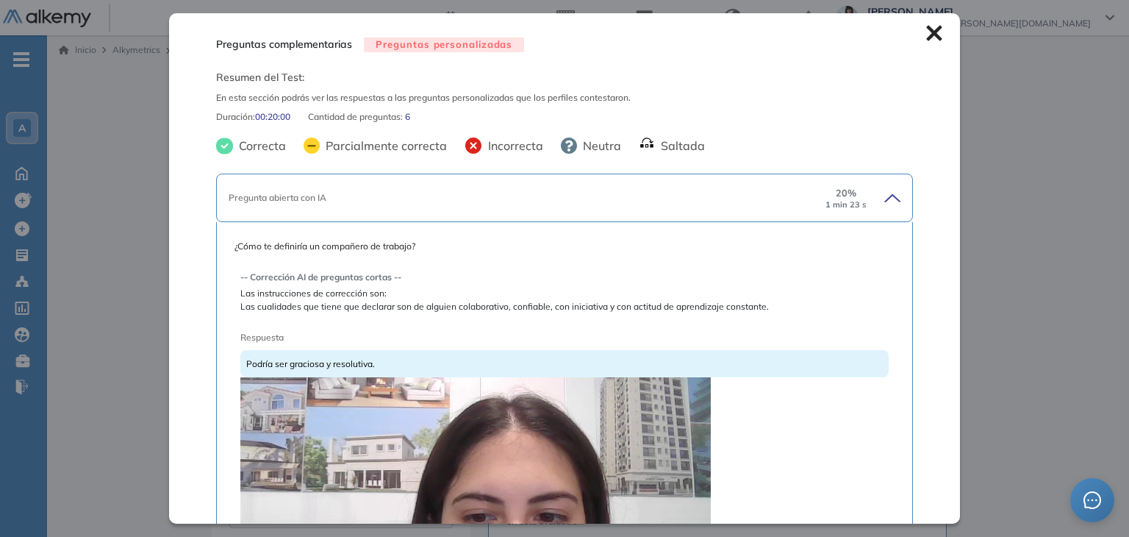
click at [929, 31] on icon at bounding box center [935, 33] width 16 height 16
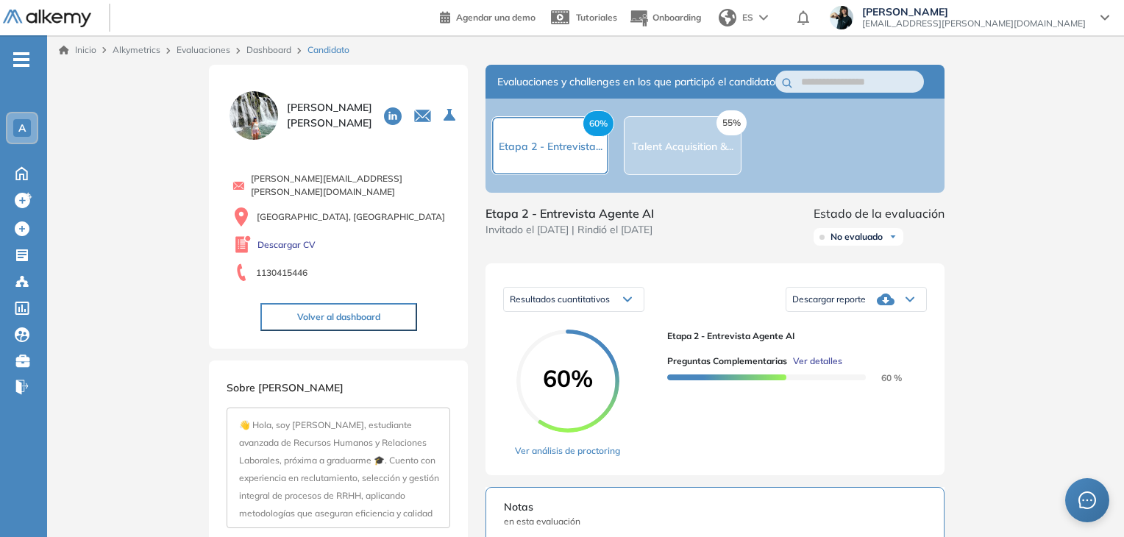
click at [268, 51] on link "Dashboard" at bounding box center [268, 49] width 45 height 11
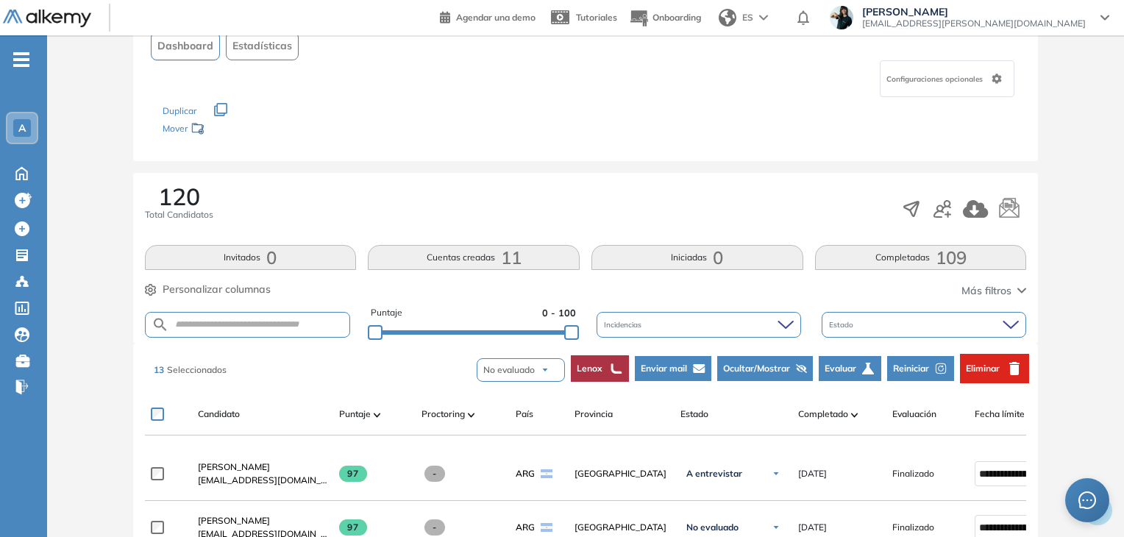
scroll to position [294, 0]
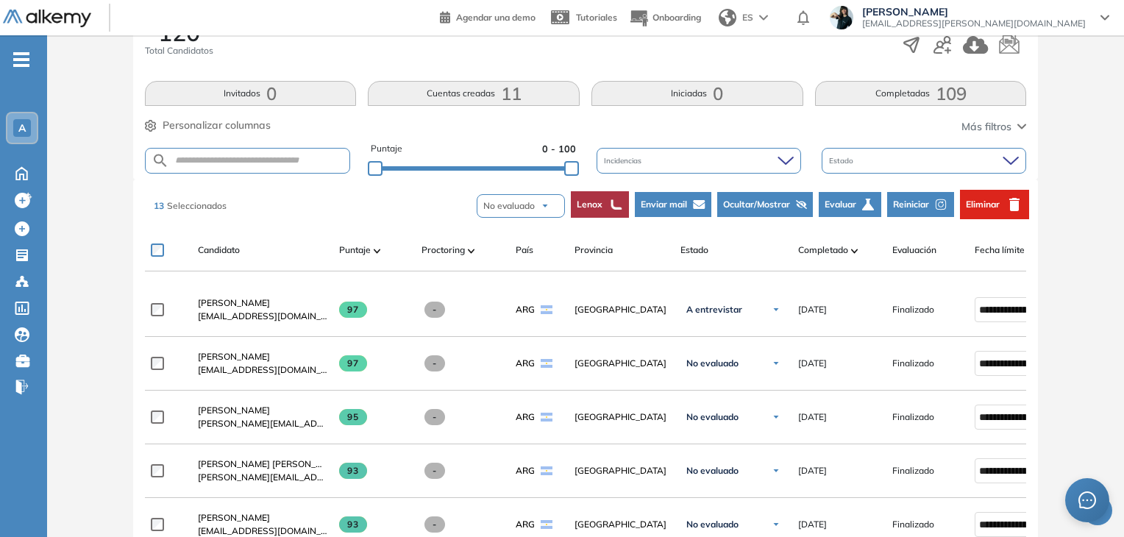
click at [673, 201] on span "Enviar mail" at bounding box center [663, 204] width 46 height 13
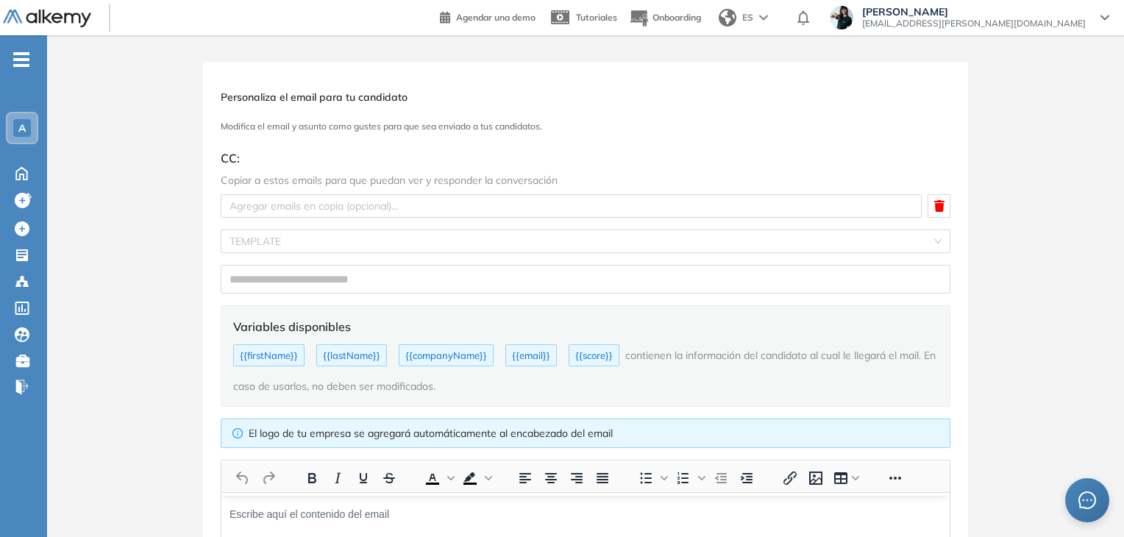
scroll to position [0, 0]
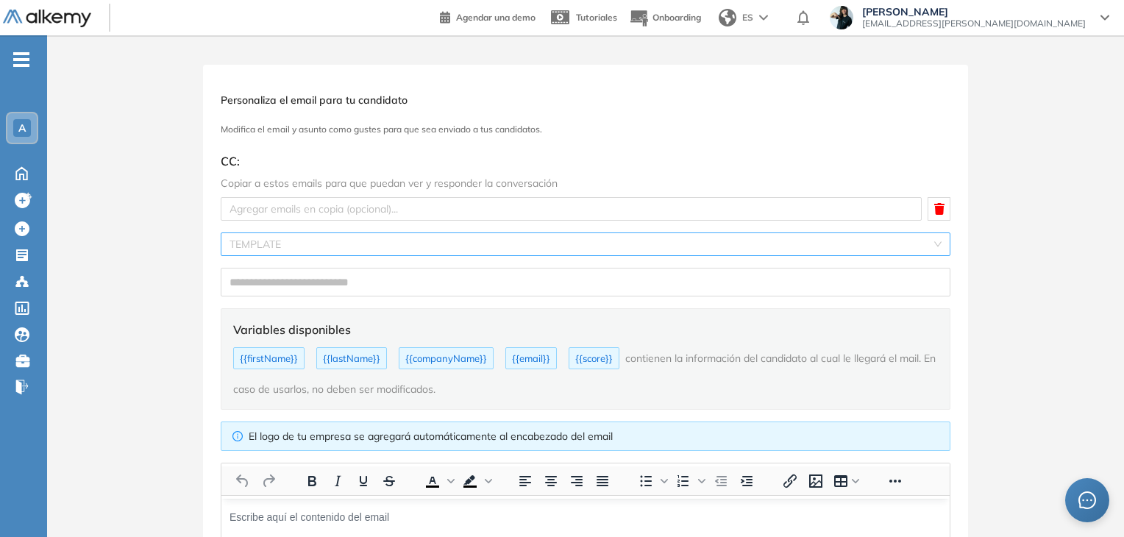
click at [262, 243] on input "search" at bounding box center [580, 244] width 702 height 22
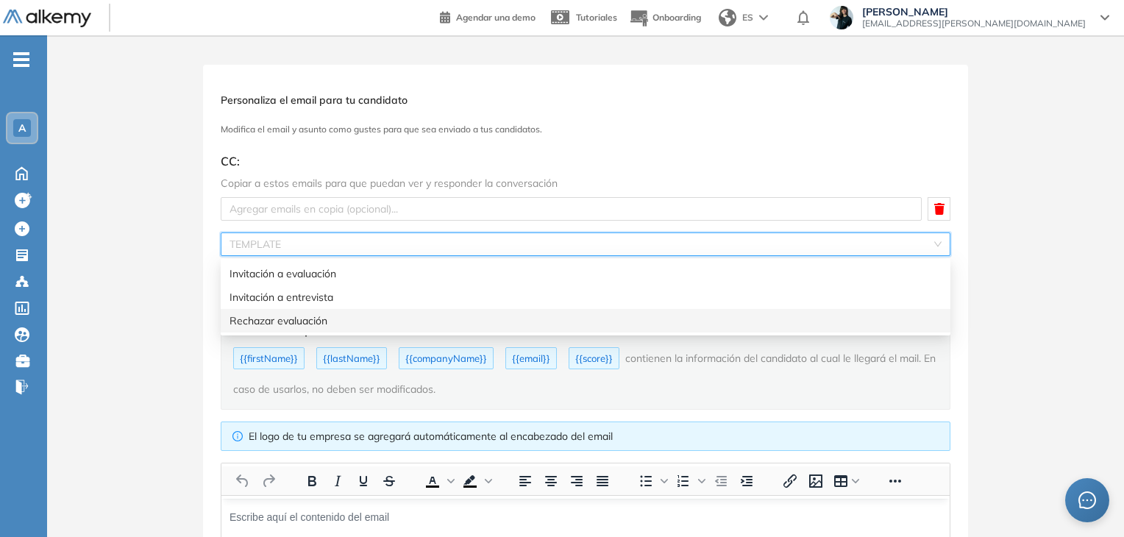
click at [276, 320] on div "Rechazar evaluación" at bounding box center [585, 321] width 712 height 16
type input "**********"
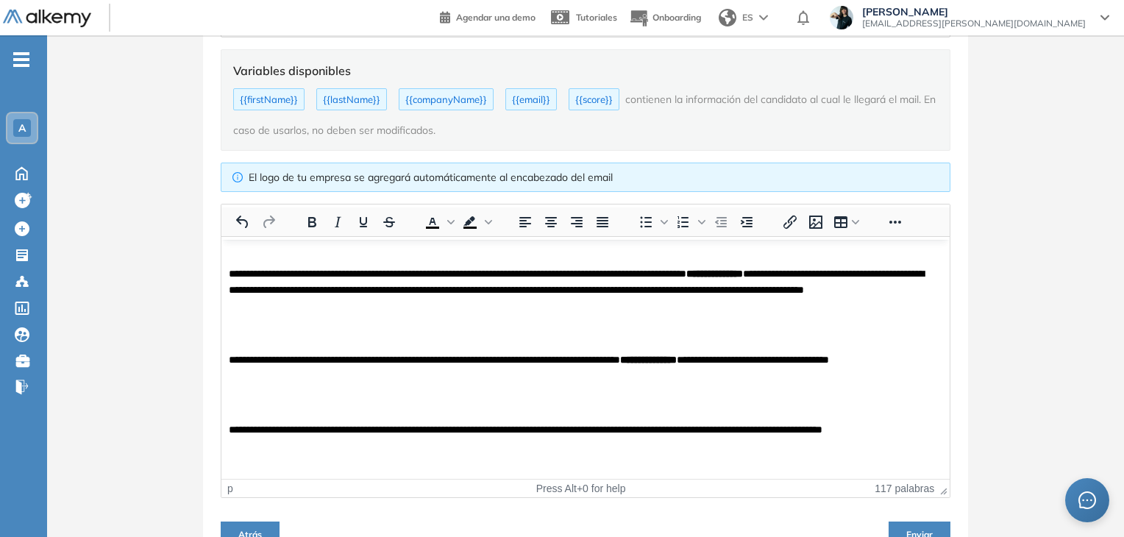
scroll to position [147, 0]
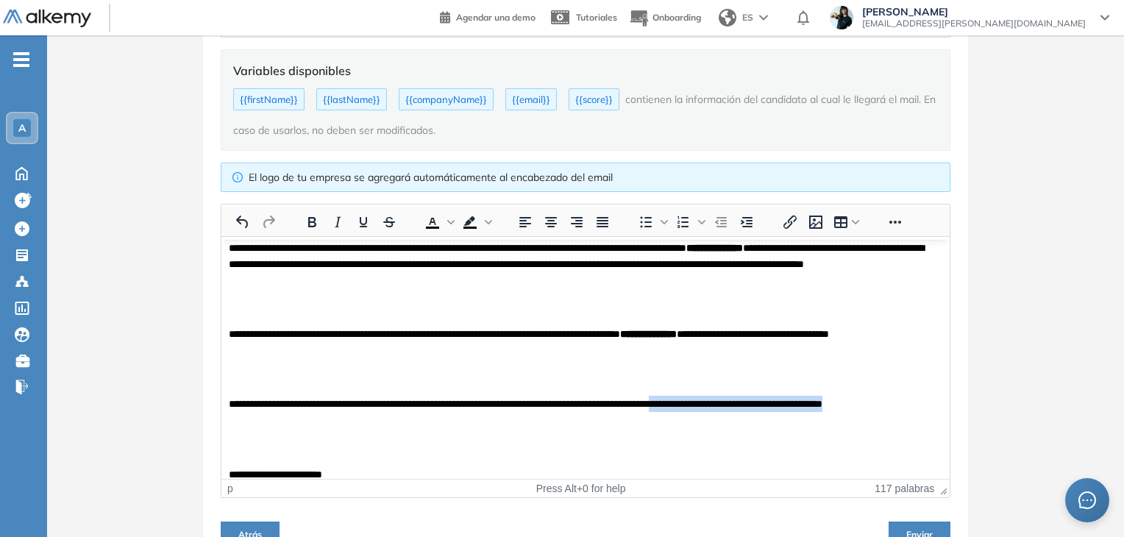
drag, startPoint x: 738, startPoint y: 403, endPoint x: 744, endPoint y: 414, distance: 12.5
click at [744, 414] on p "**********" at bounding box center [580, 411] width 702 height 33
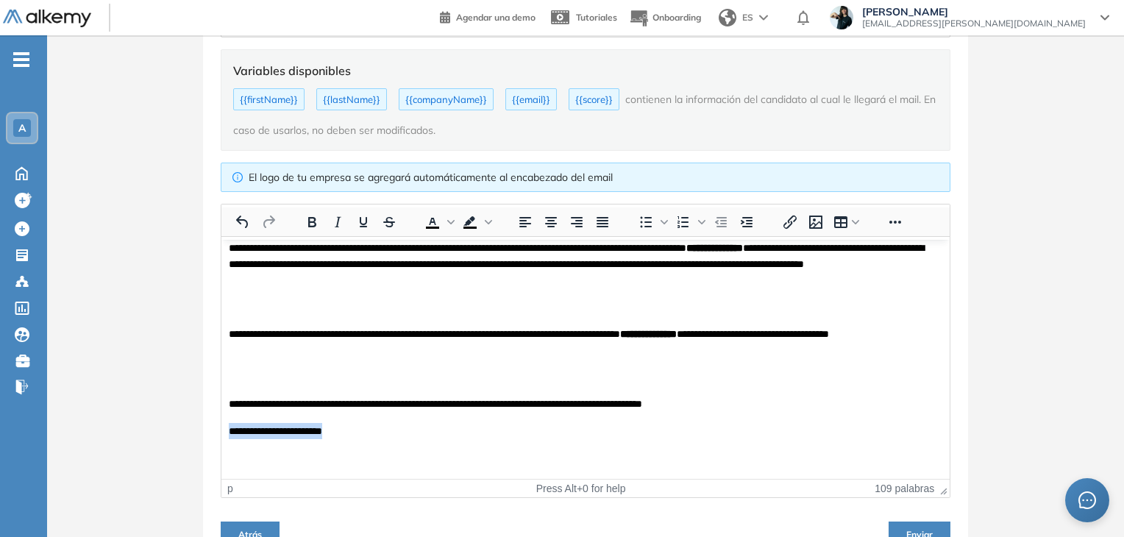
drag, startPoint x: 386, startPoint y: 429, endPoint x: 83, endPoint y: 425, distance: 303.0
click at [221, 425] on html "**********" at bounding box center [585, 324] width 728 height 464
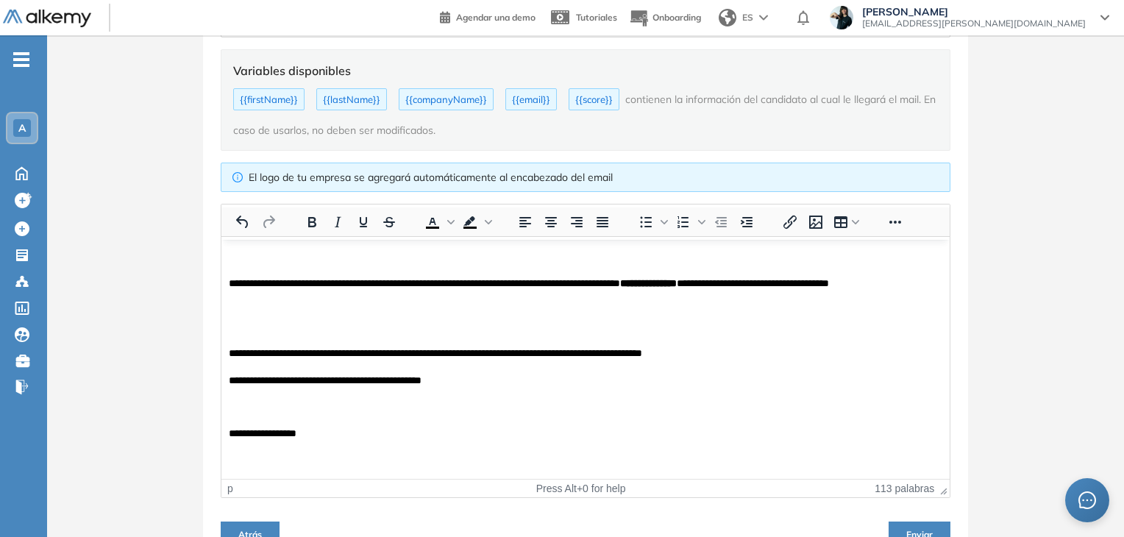
scroll to position [221, 0]
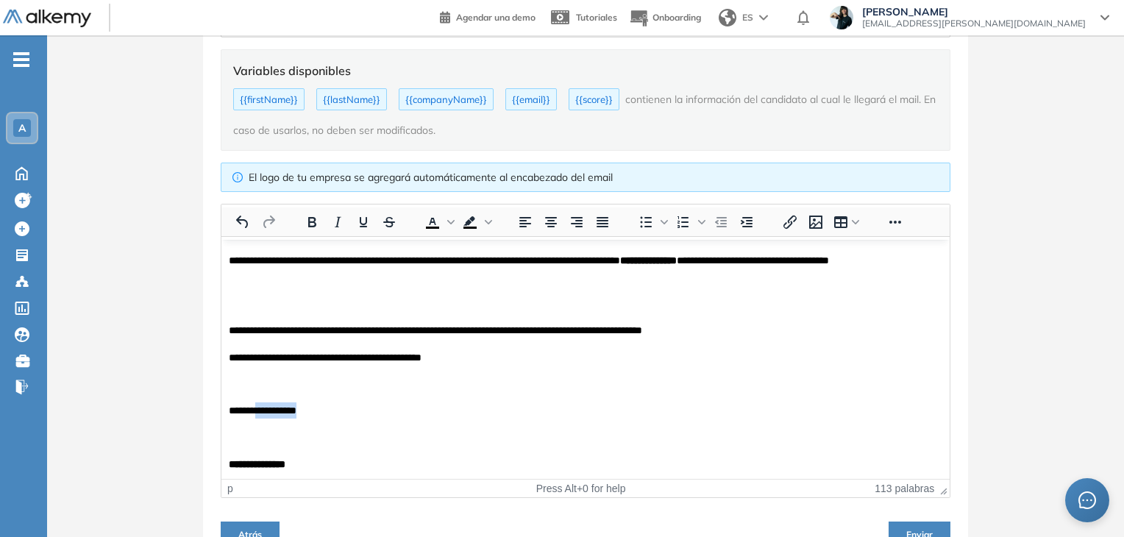
drag, startPoint x: 310, startPoint y: 411, endPoint x: 264, endPoint y: 414, distance: 45.7
click at [264, 414] on p "**********" at bounding box center [580, 410] width 702 height 16
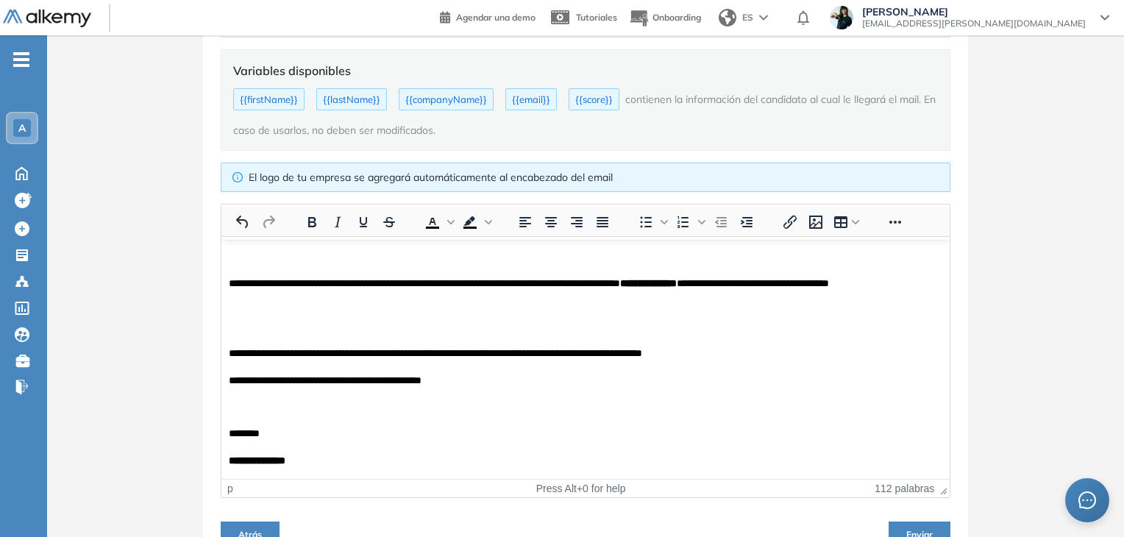
scroll to position [198, 0]
drag, startPoint x: 665, startPoint y: 349, endPoint x: 603, endPoint y: 349, distance: 61.8
click at [603, 349] on p "**********" at bounding box center [580, 352] width 702 height 16
click at [767, 349] on p "**********" at bounding box center [580, 352] width 702 height 16
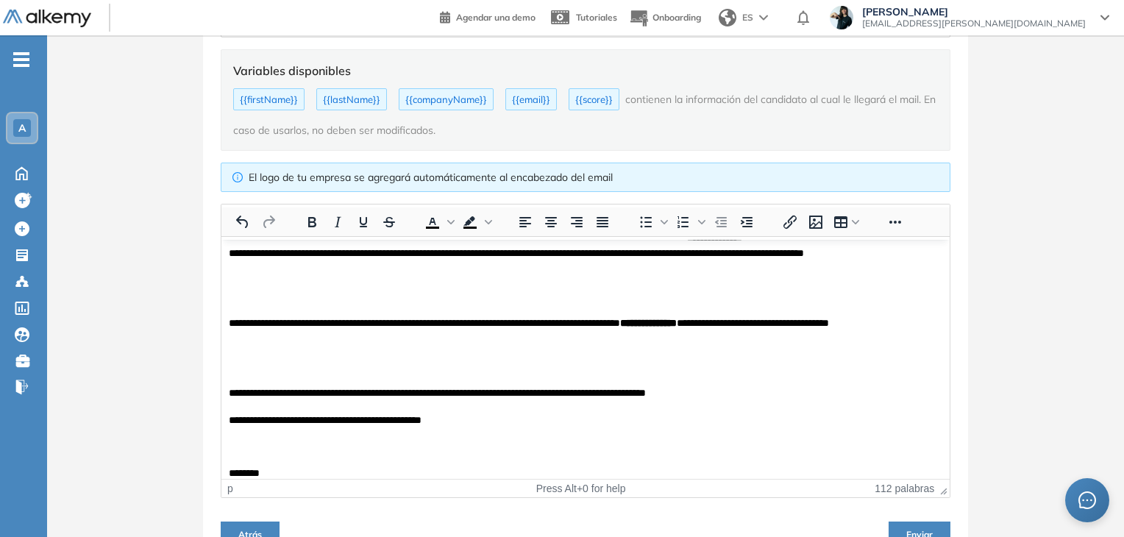
scroll to position [124, 0]
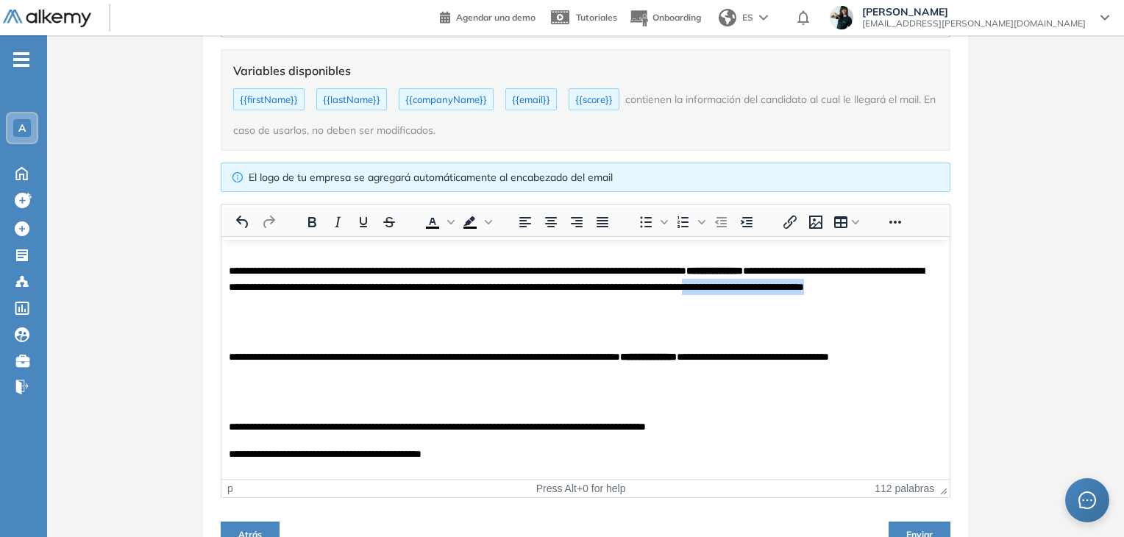
drag, startPoint x: 484, startPoint y: 305, endPoint x: 302, endPoint y: 298, distance: 181.8
click at [302, 298] on p "**********" at bounding box center [580, 286] width 702 height 49
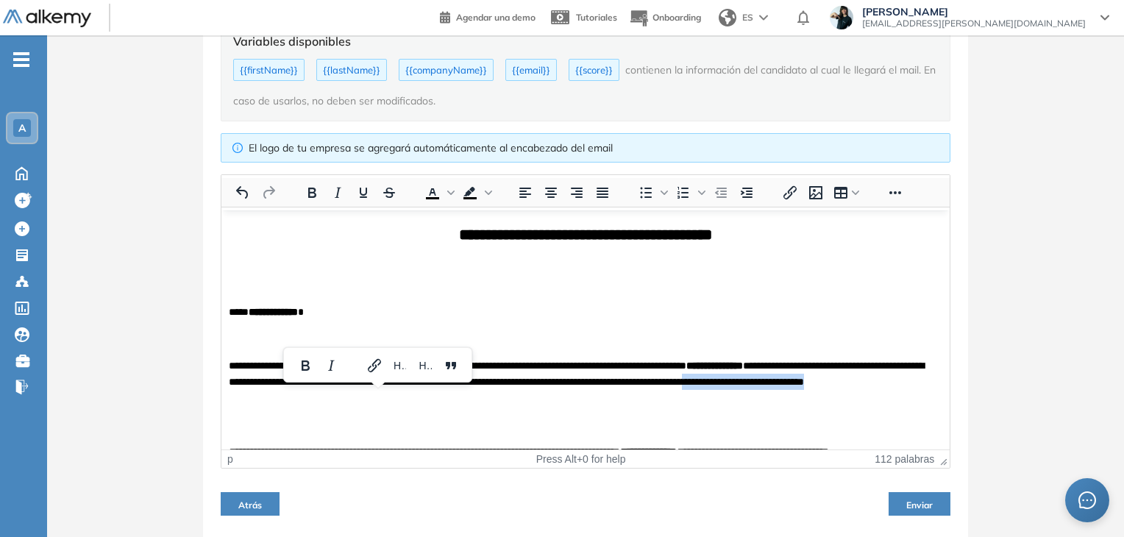
scroll to position [324, 0]
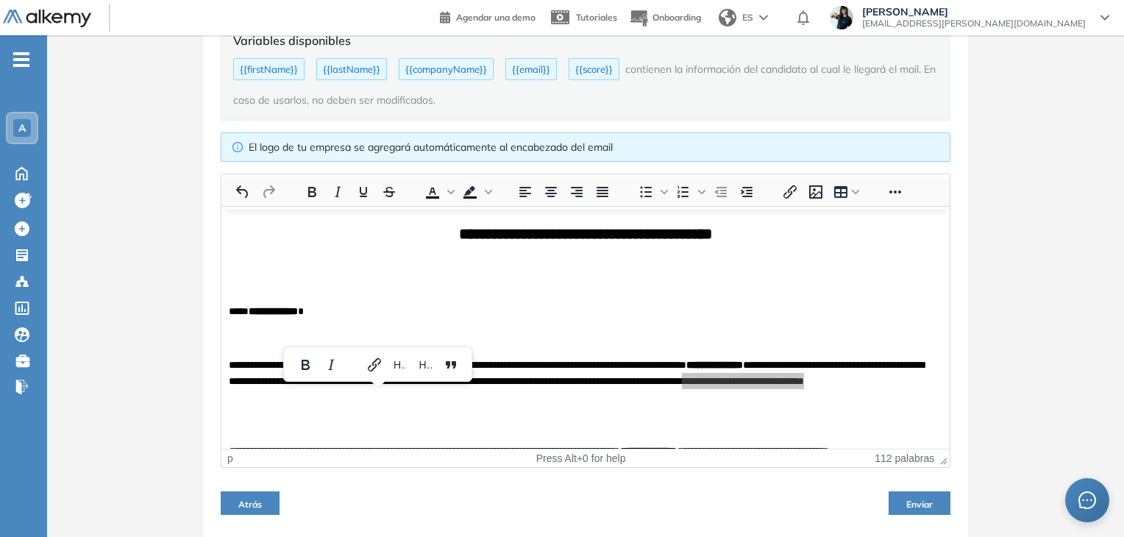
click at [917, 494] on button "Enviar" at bounding box center [919, 503] width 62 height 24
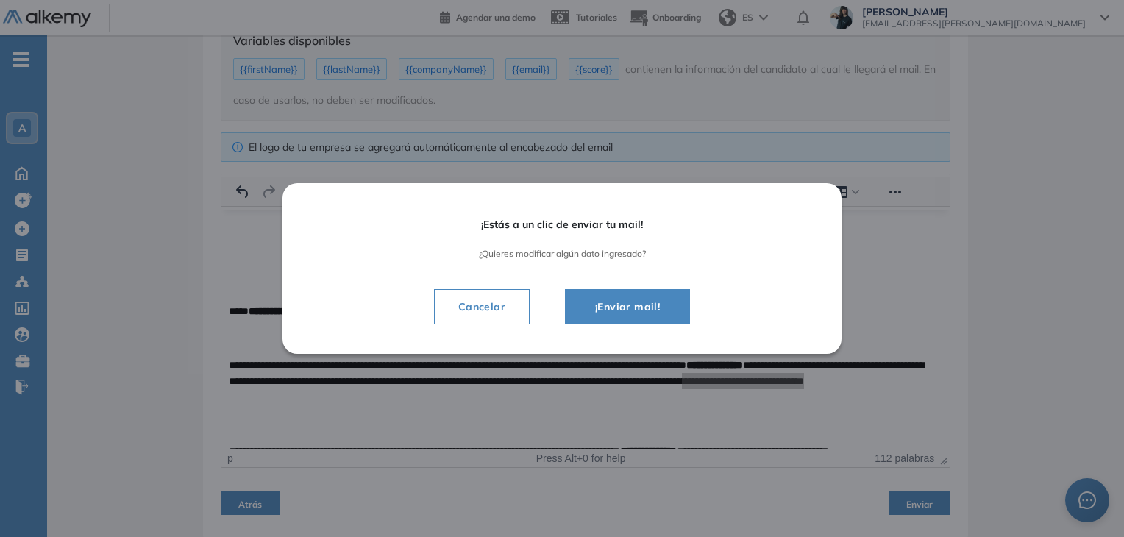
click at [632, 299] on span "¡Enviar mail!" at bounding box center [627, 307] width 88 height 18
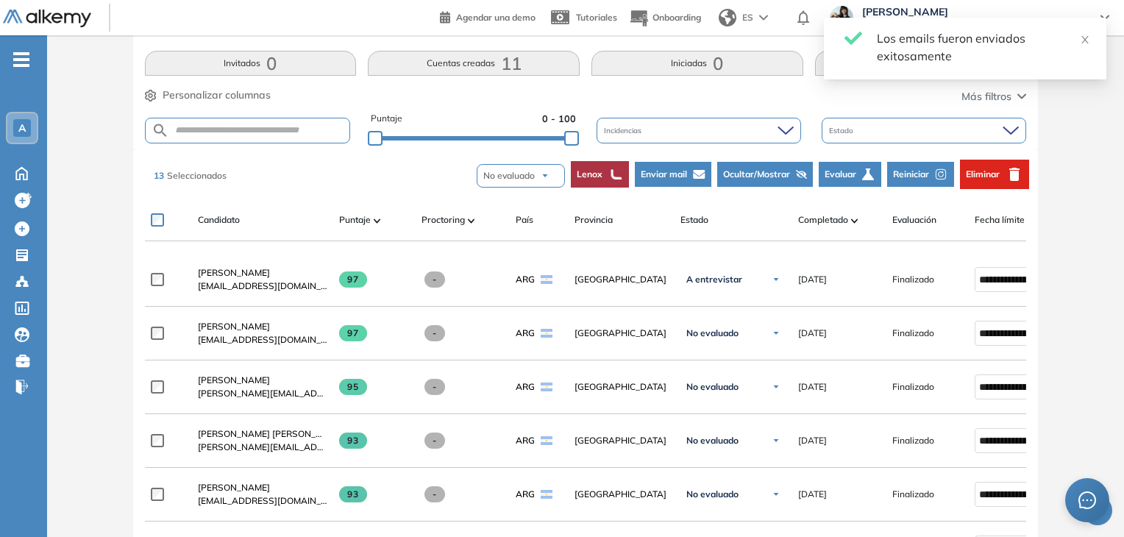
click at [543, 175] on img "button" at bounding box center [544, 175] width 9 height 9
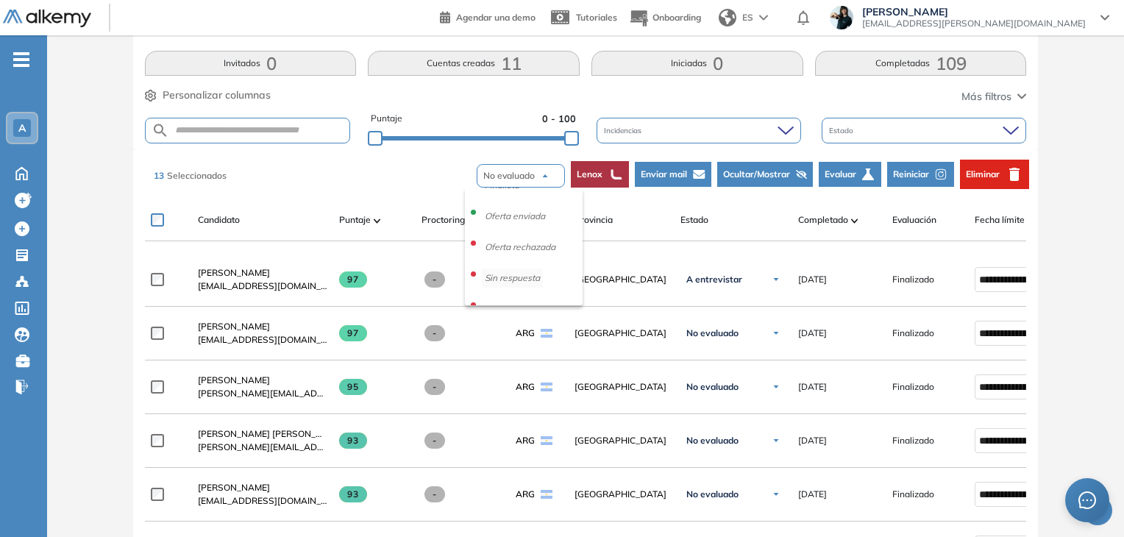
scroll to position [203, 0]
click at [512, 251] on li "Rechazado" at bounding box center [507, 252] width 51 height 19
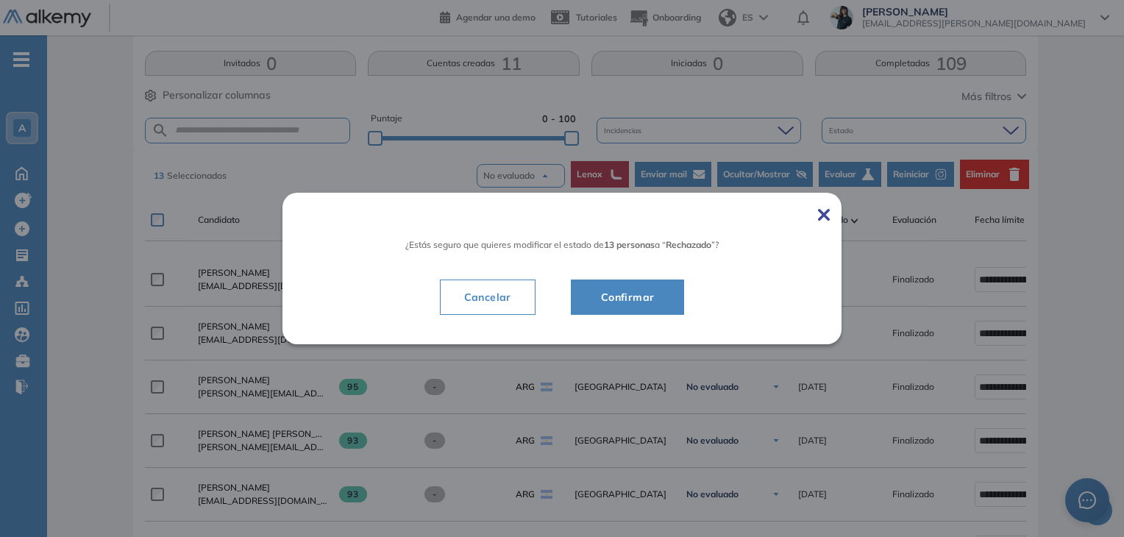
click at [629, 290] on span "Confirmar" at bounding box center [627, 297] width 77 height 18
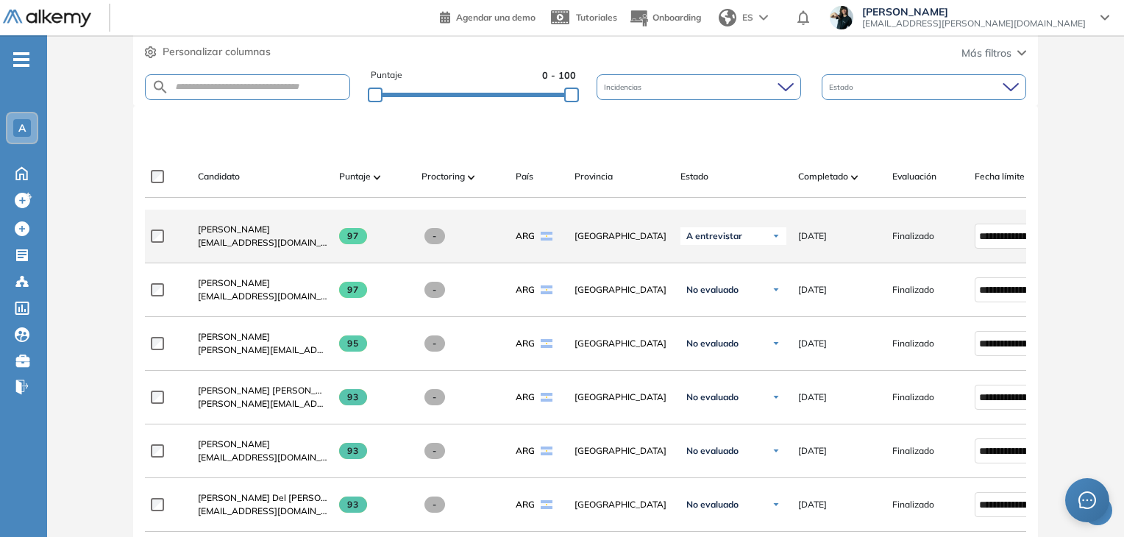
scroll to position [0, 0]
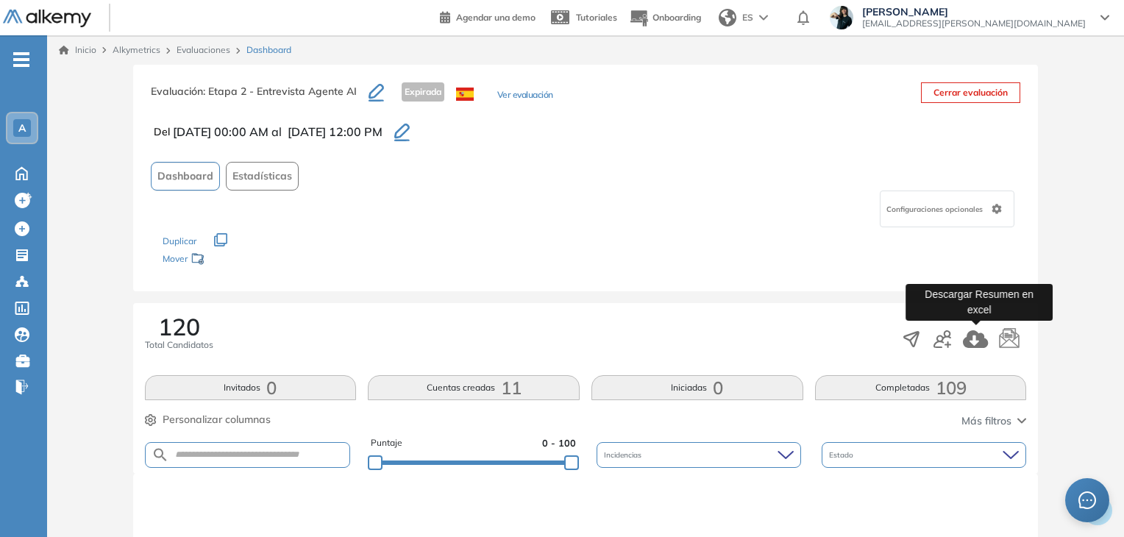
click at [979, 335] on icon "button" at bounding box center [975, 339] width 25 height 18
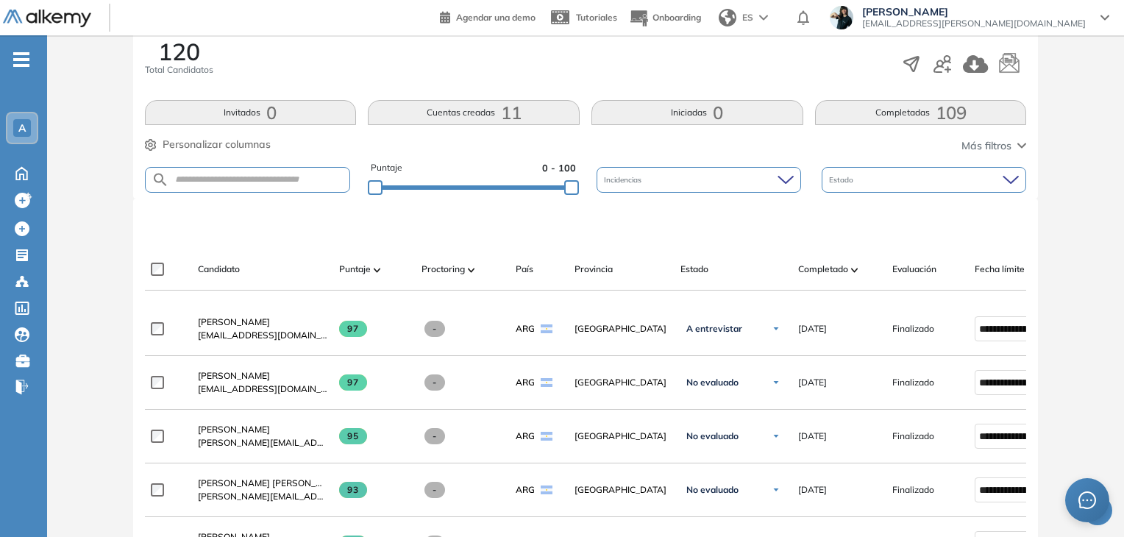
scroll to position [368, 0]
